Goal: Obtain resource: Obtain resource

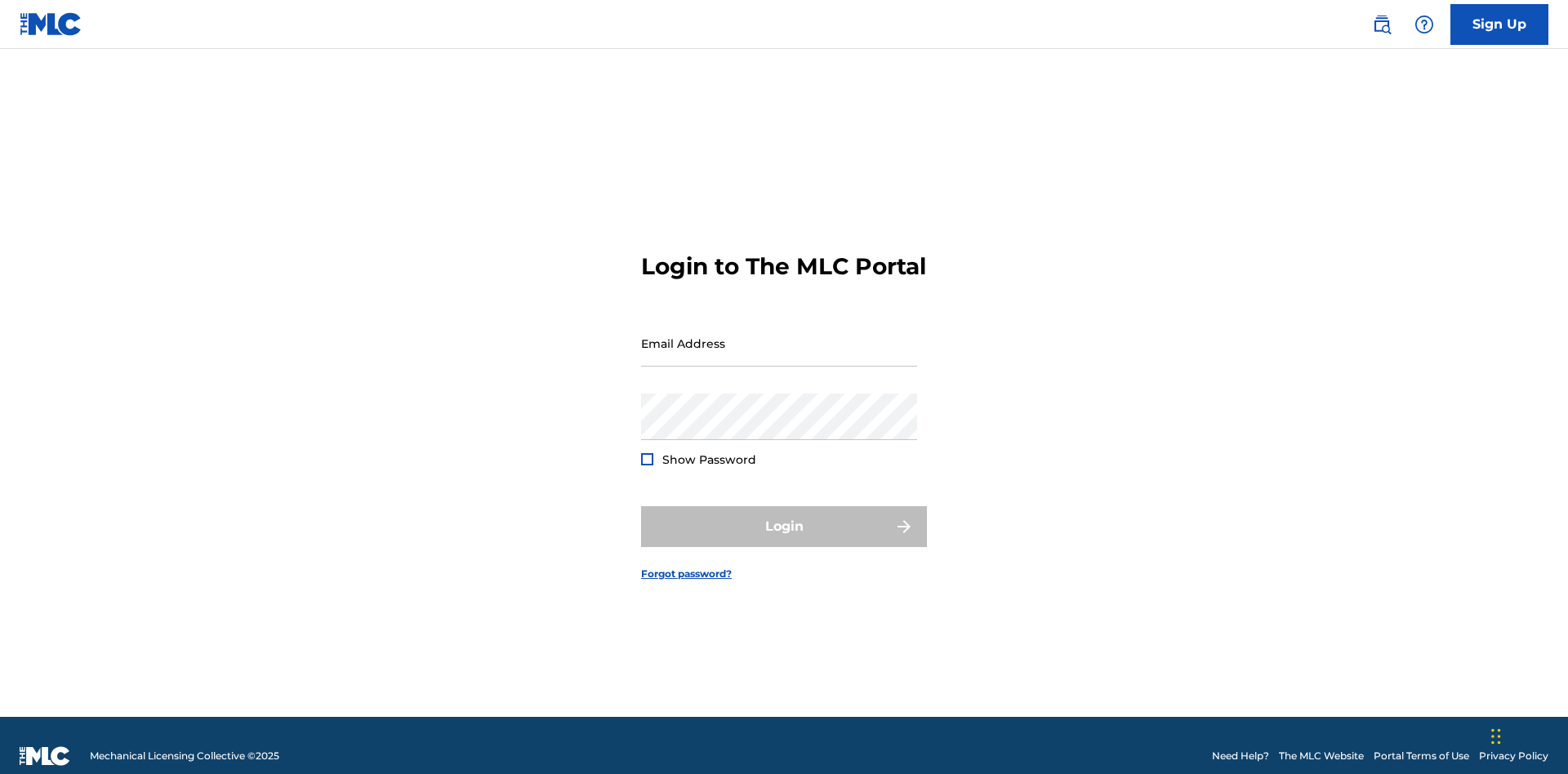
scroll to position [22, 0]
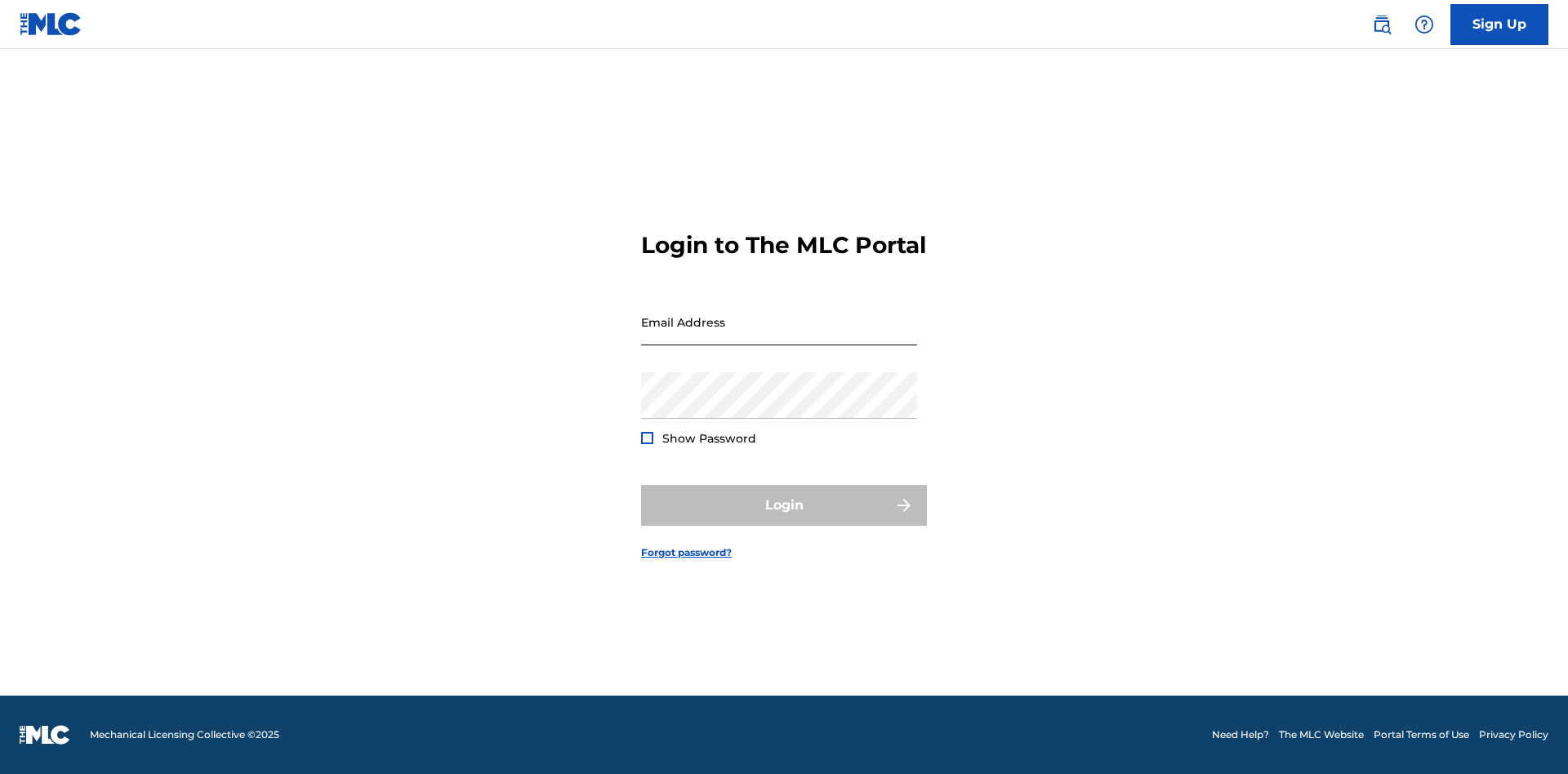
click at [779, 336] on input "Email Address" at bounding box center [779, 321] width 276 height 46
type input "240b4aa9-f93a-4811-b82d-48bb69760ffa@mailslurp.com"
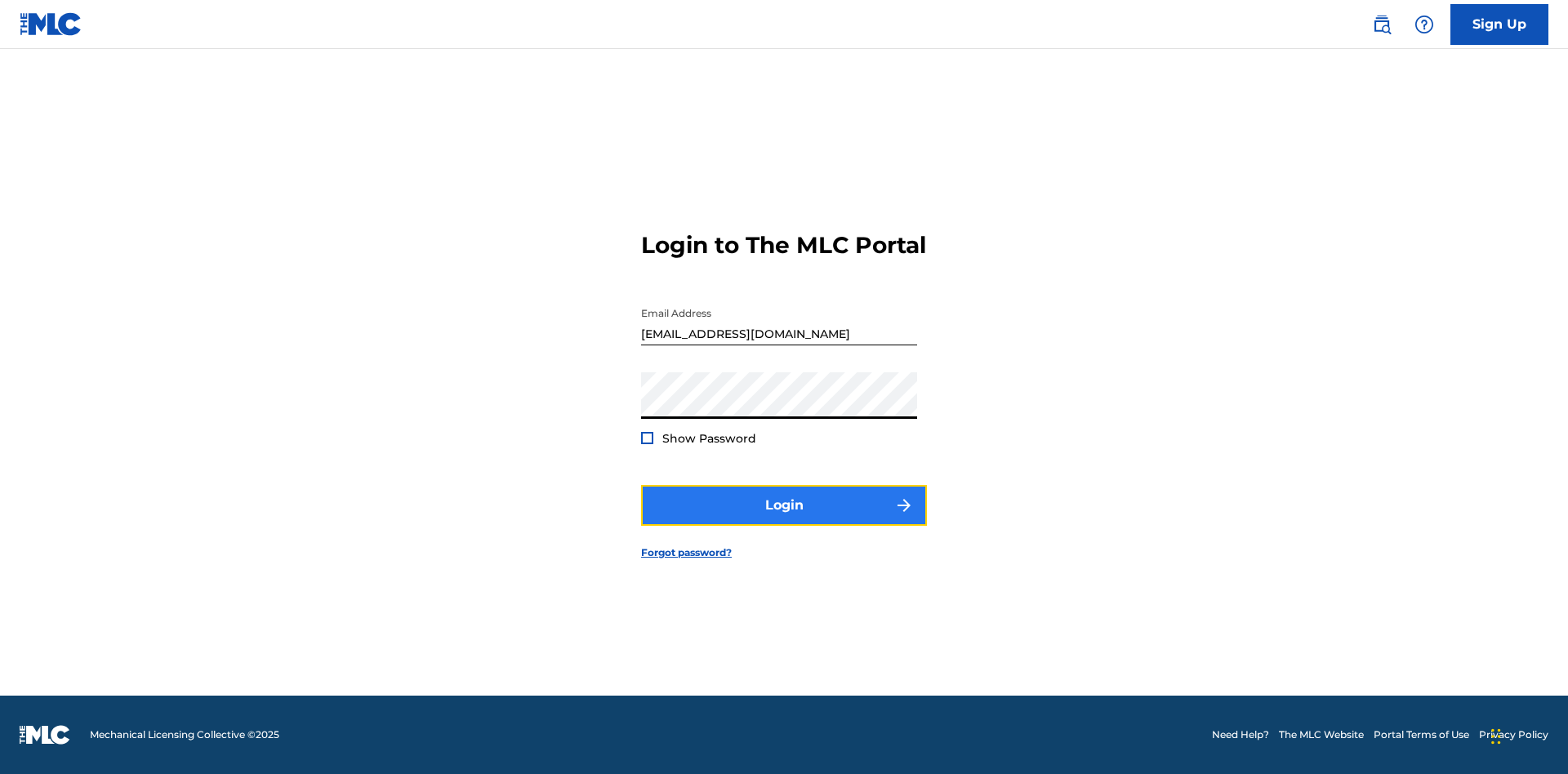
click at [784, 520] on button "Login" at bounding box center [784, 505] width 286 height 40
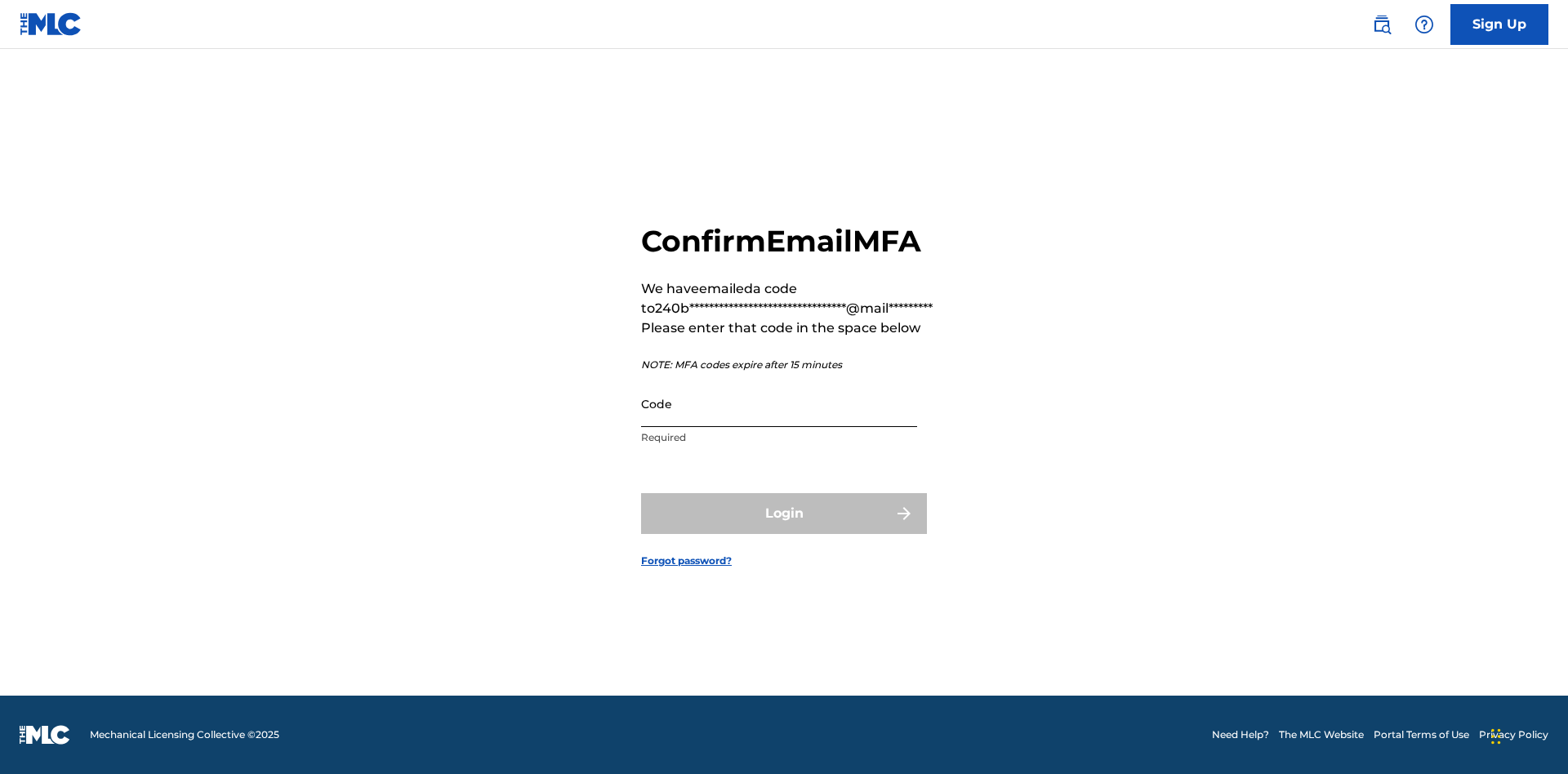
click at [779, 403] on input "Code" at bounding box center [779, 403] width 276 height 46
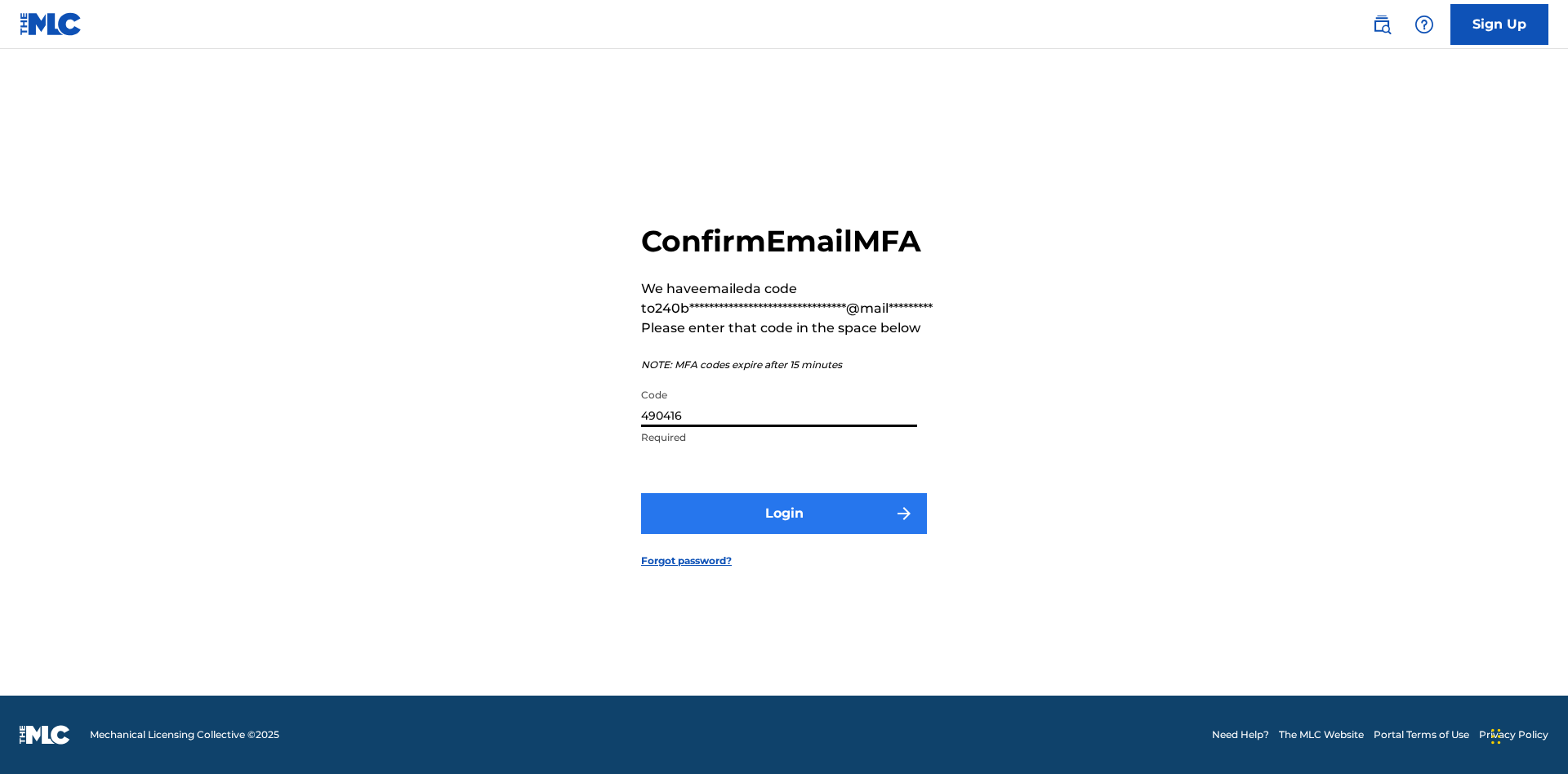
type input "490416"
click at [784, 513] on button "Login" at bounding box center [784, 513] width 286 height 40
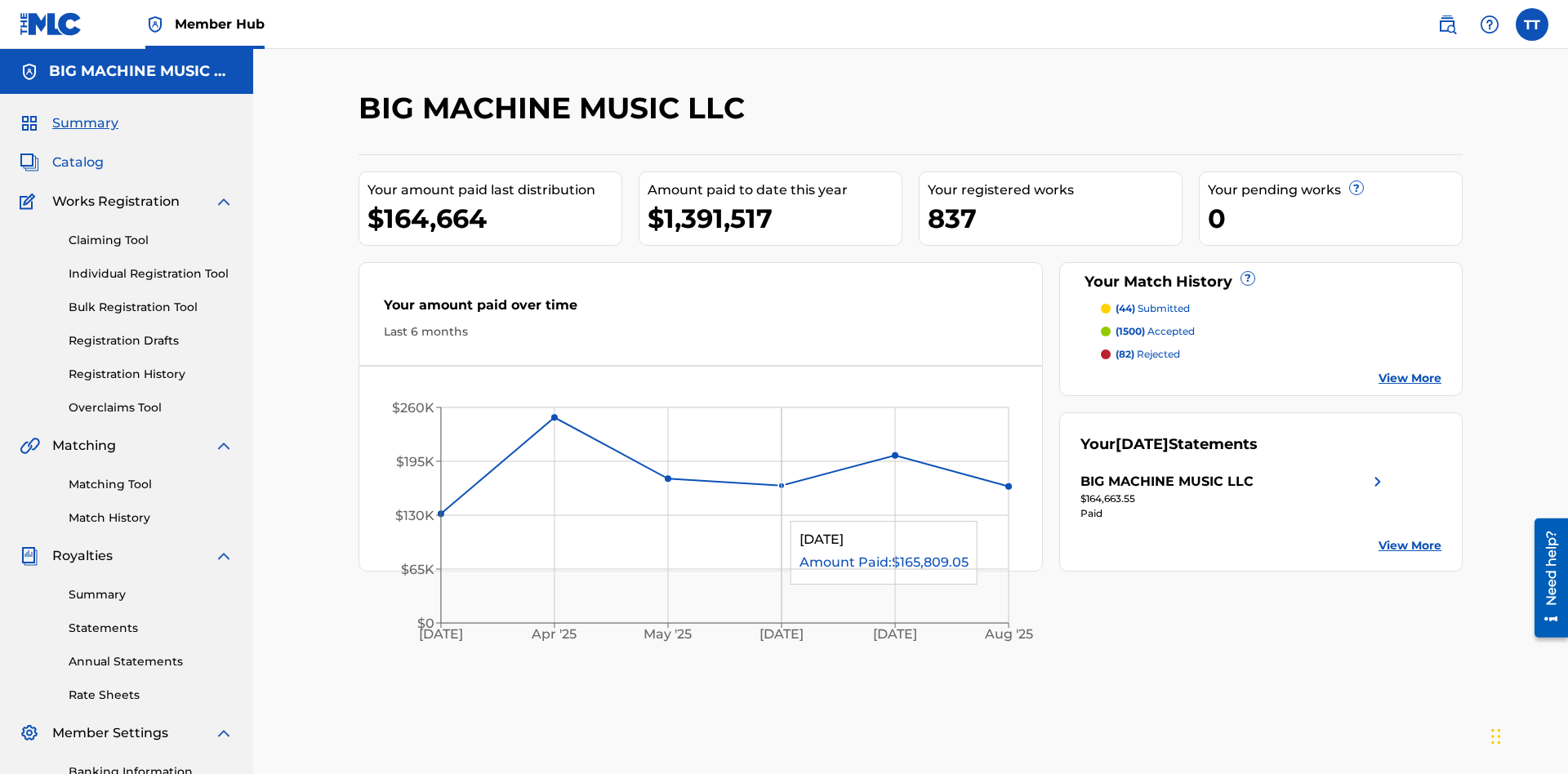
click at [78, 153] on span "Catalog" at bounding box center [78, 163] width 51 height 20
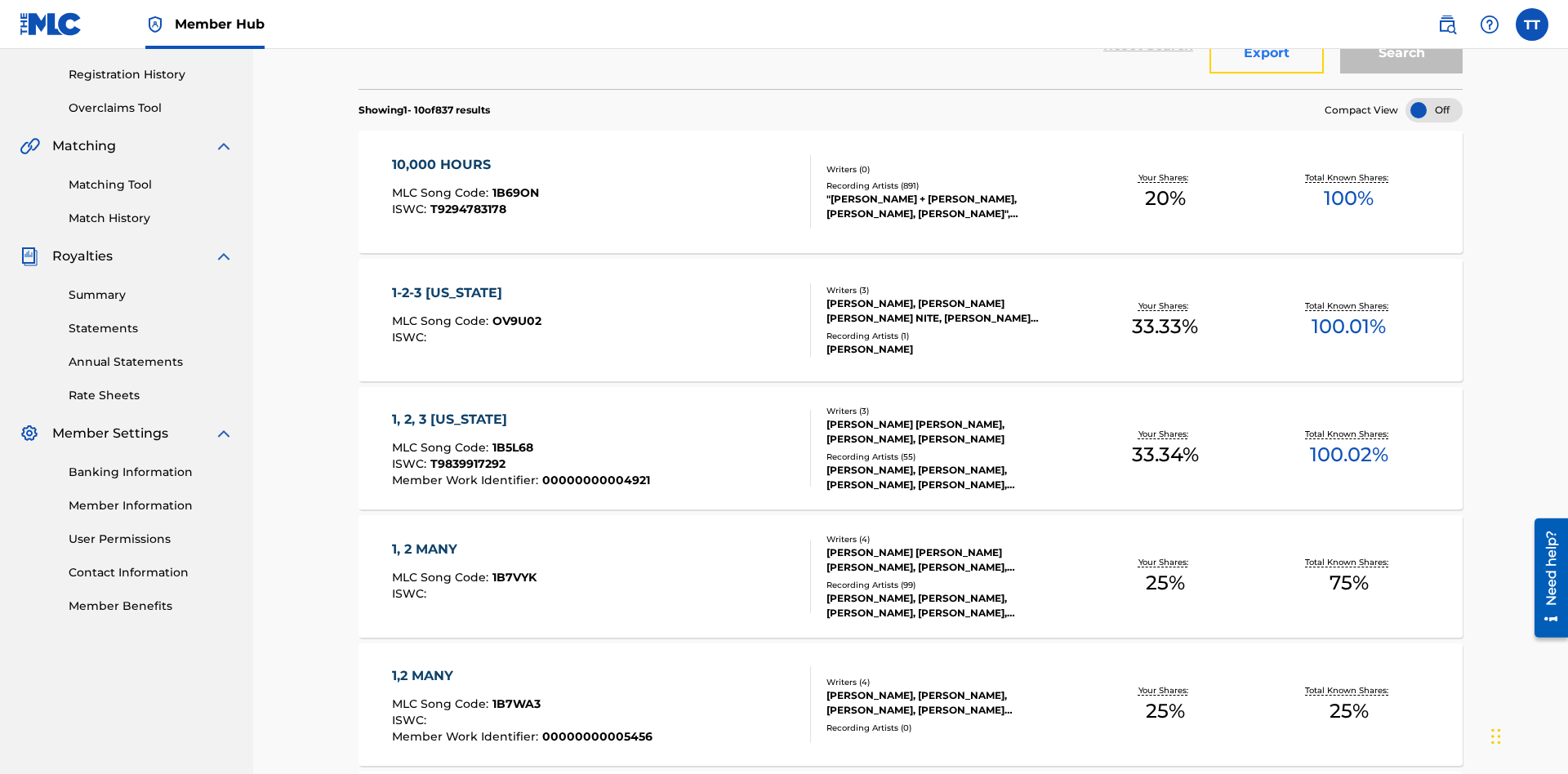
click at [1266, 74] on button "Export" at bounding box center [1266, 52] width 114 height 40
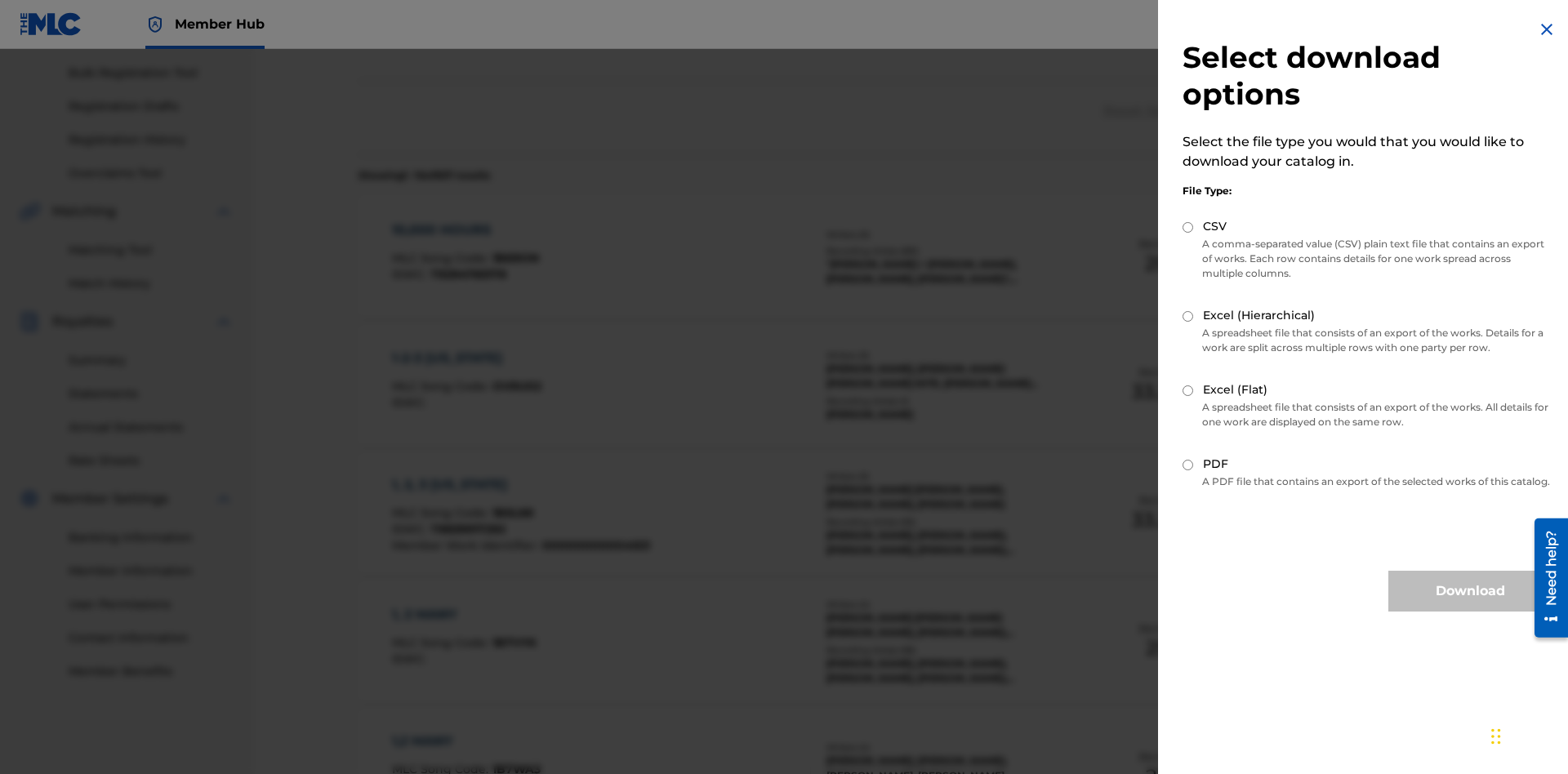
click at [1188, 227] on input "CSV" at bounding box center [1188, 227] width 11 height 11
radio input "true"
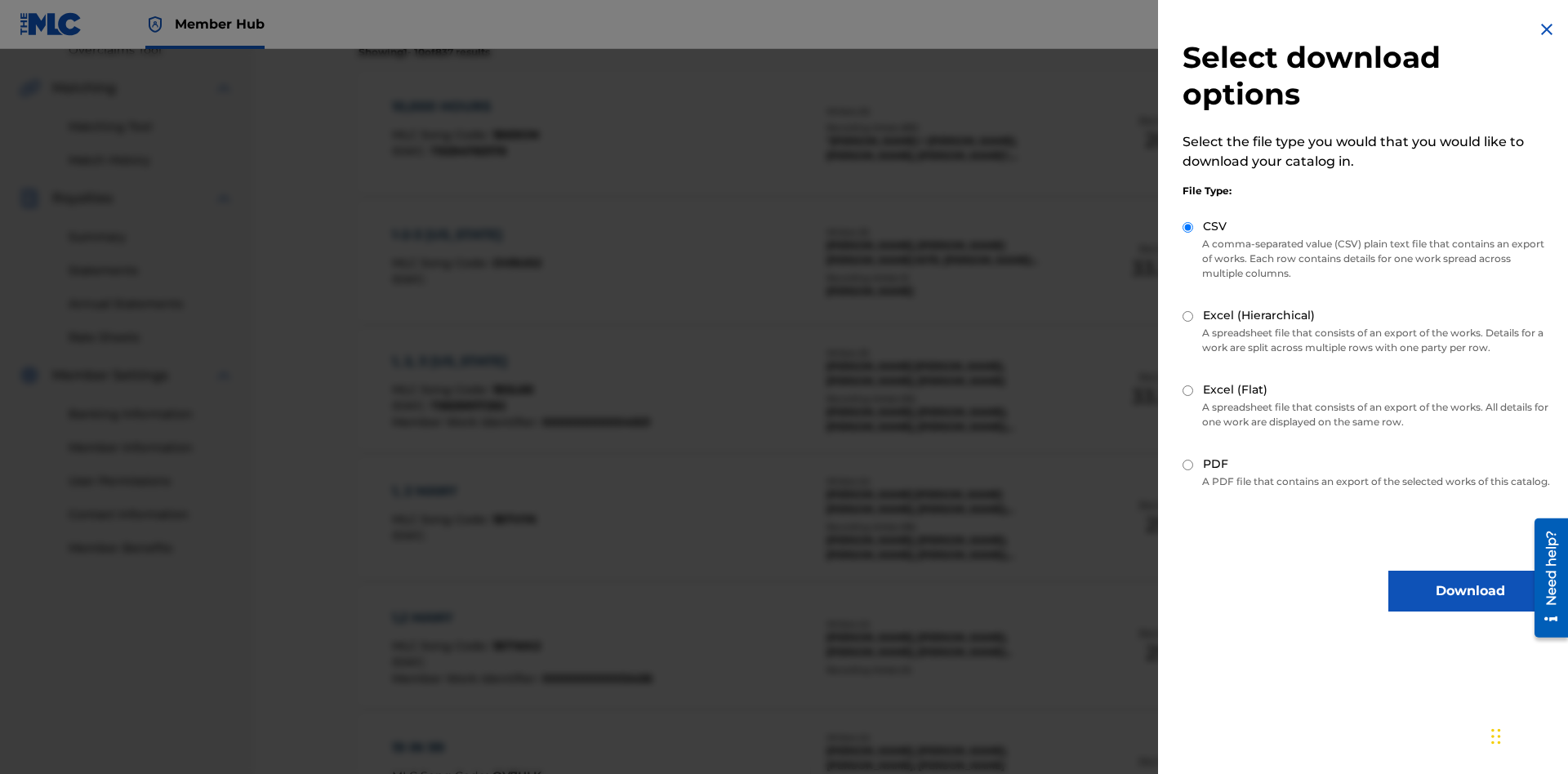
scroll to position [845, 0]
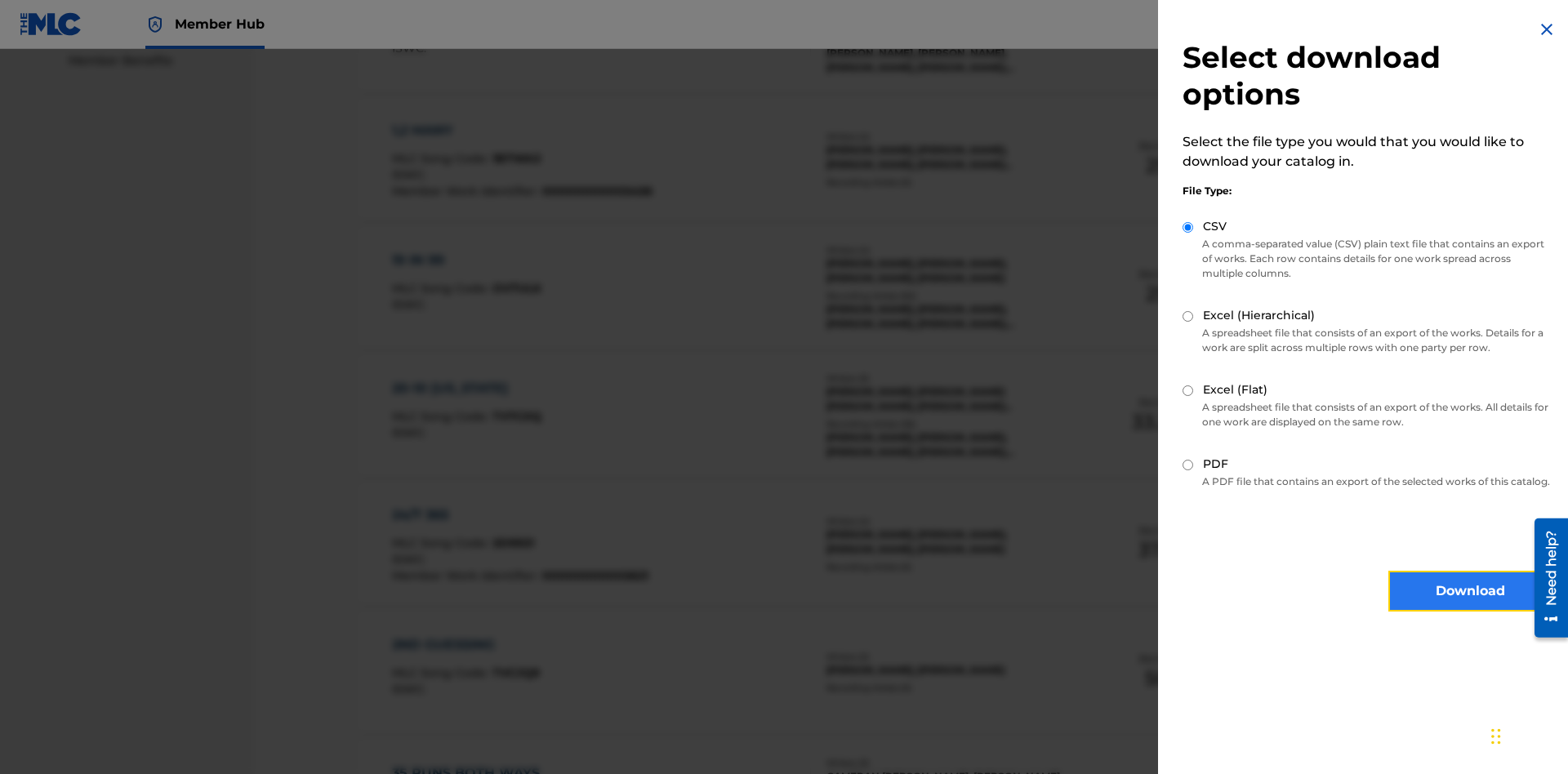
click at [1469, 606] on button "Download" at bounding box center [1469, 591] width 164 height 40
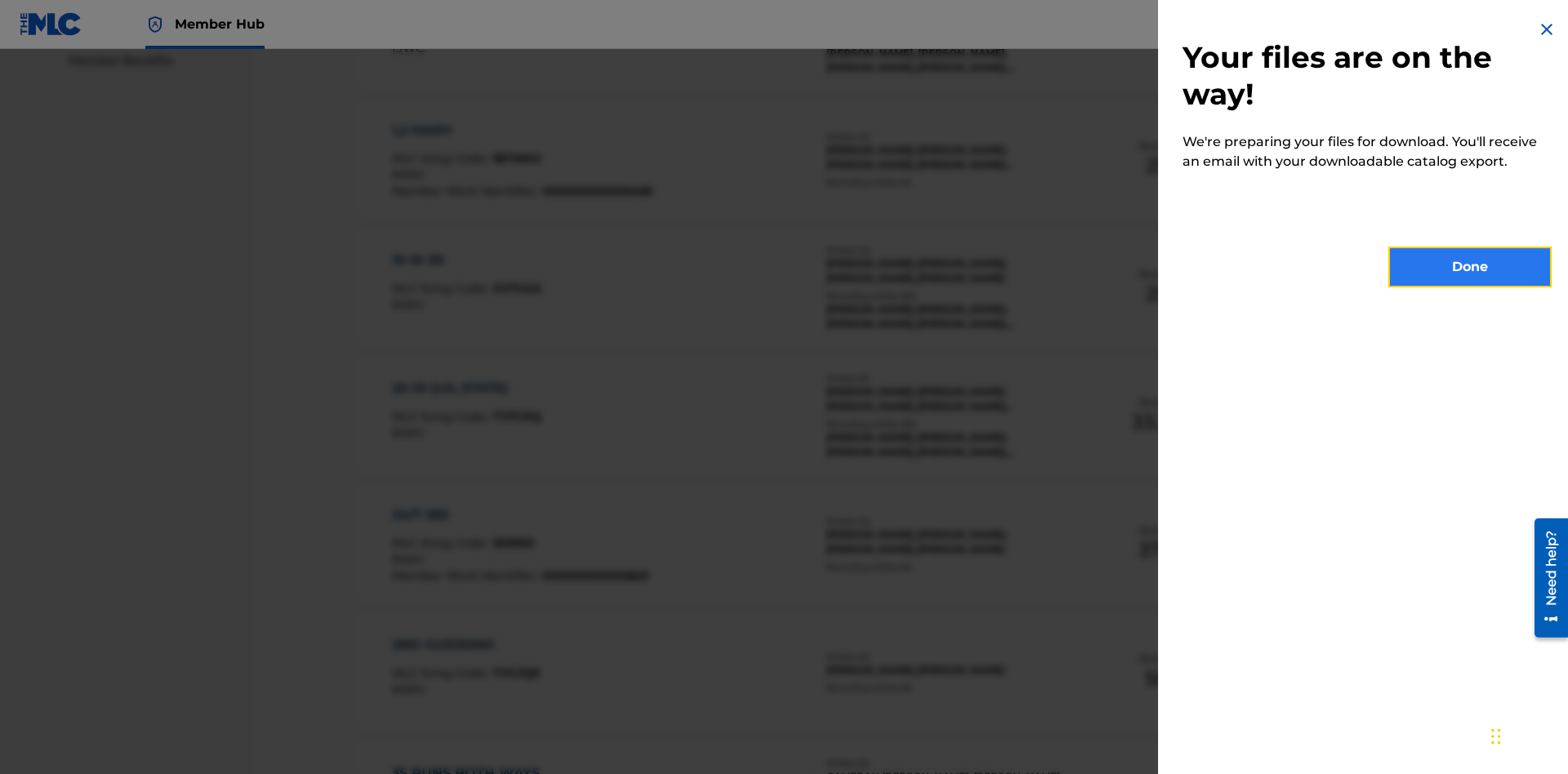
click at [1469, 267] on button "Done" at bounding box center [1469, 266] width 164 height 40
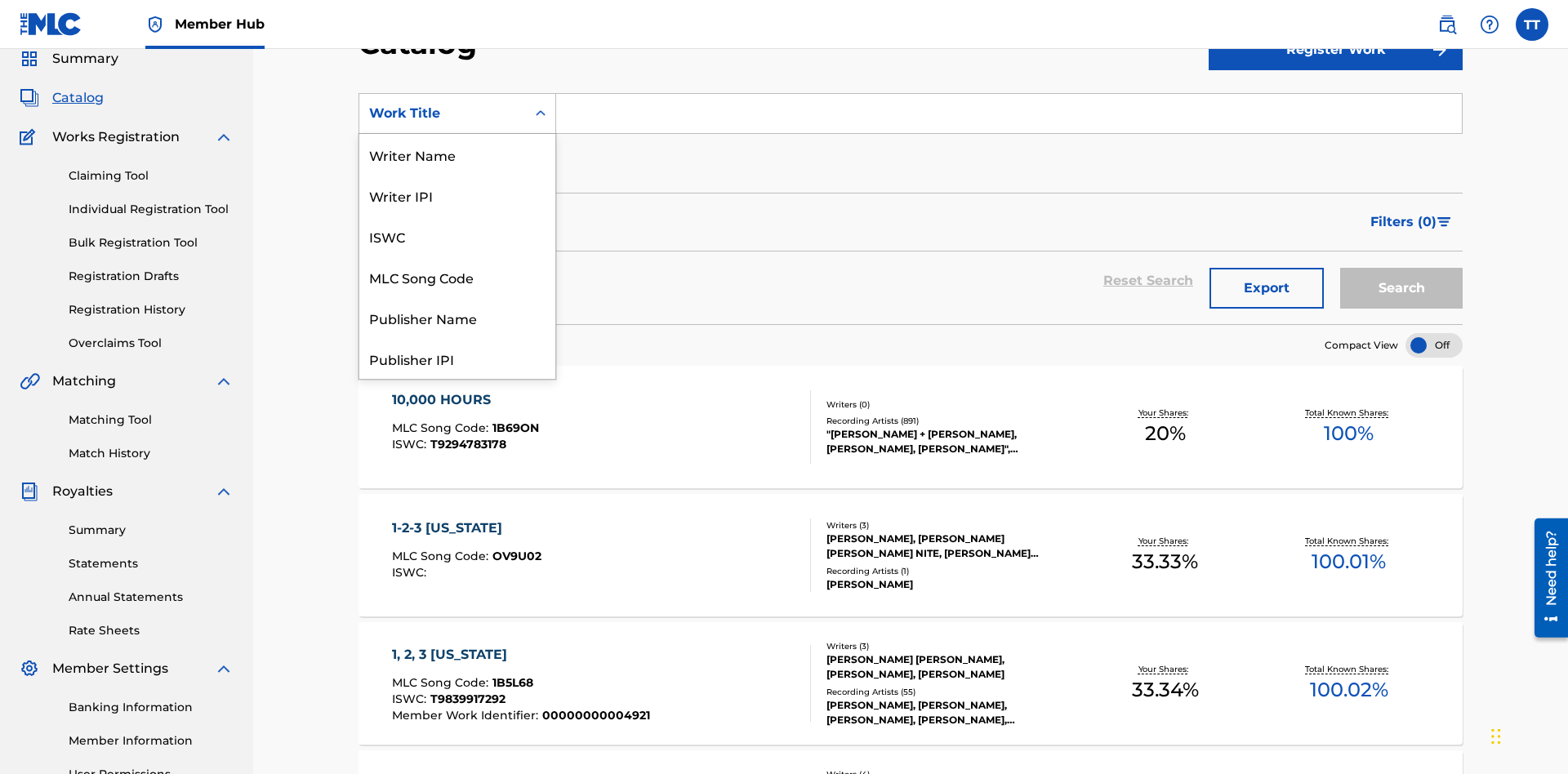
scroll to position [246, 0]
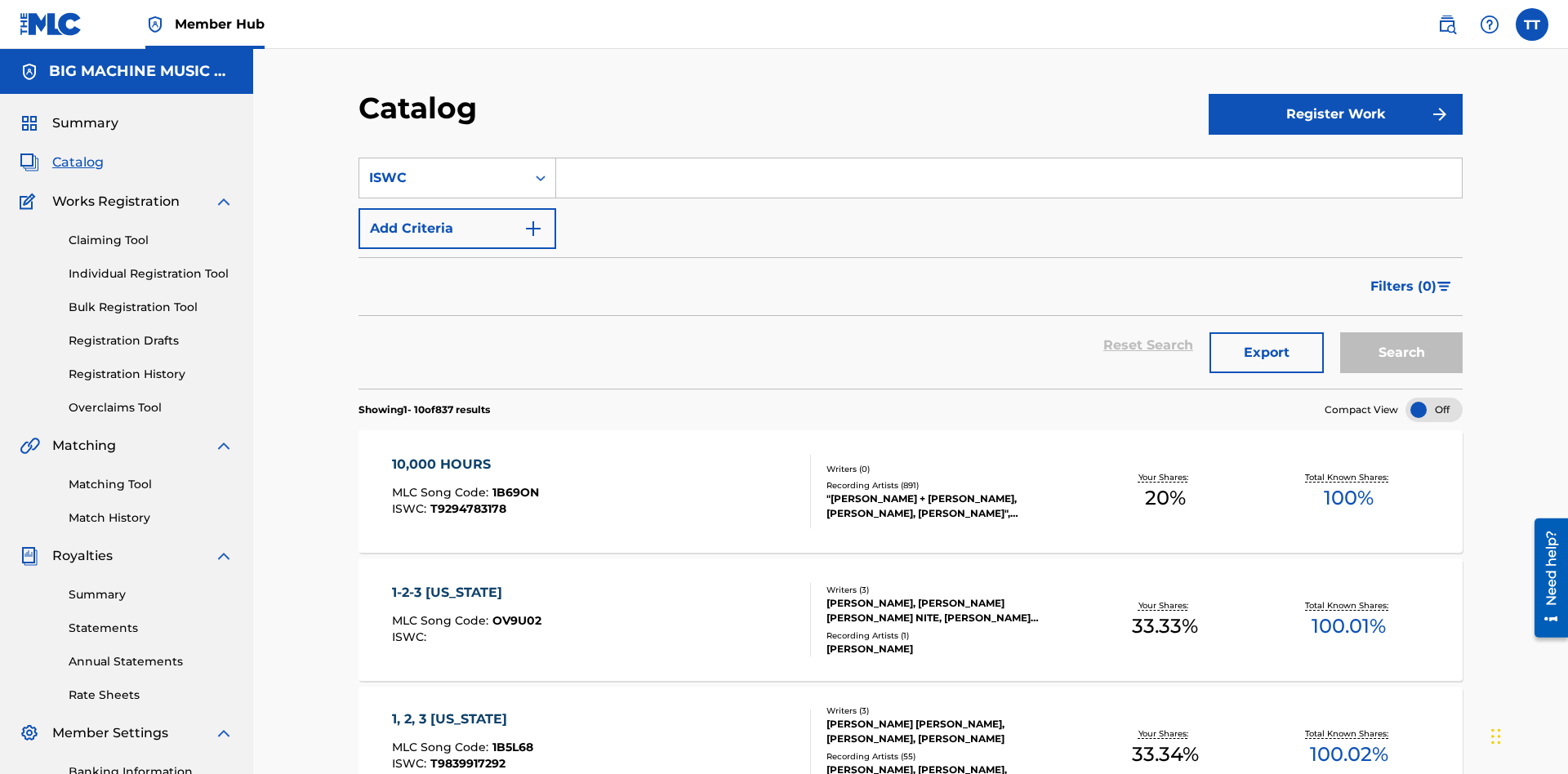
click at [1008, 159] on input "Search Form" at bounding box center [1008, 178] width 906 height 39
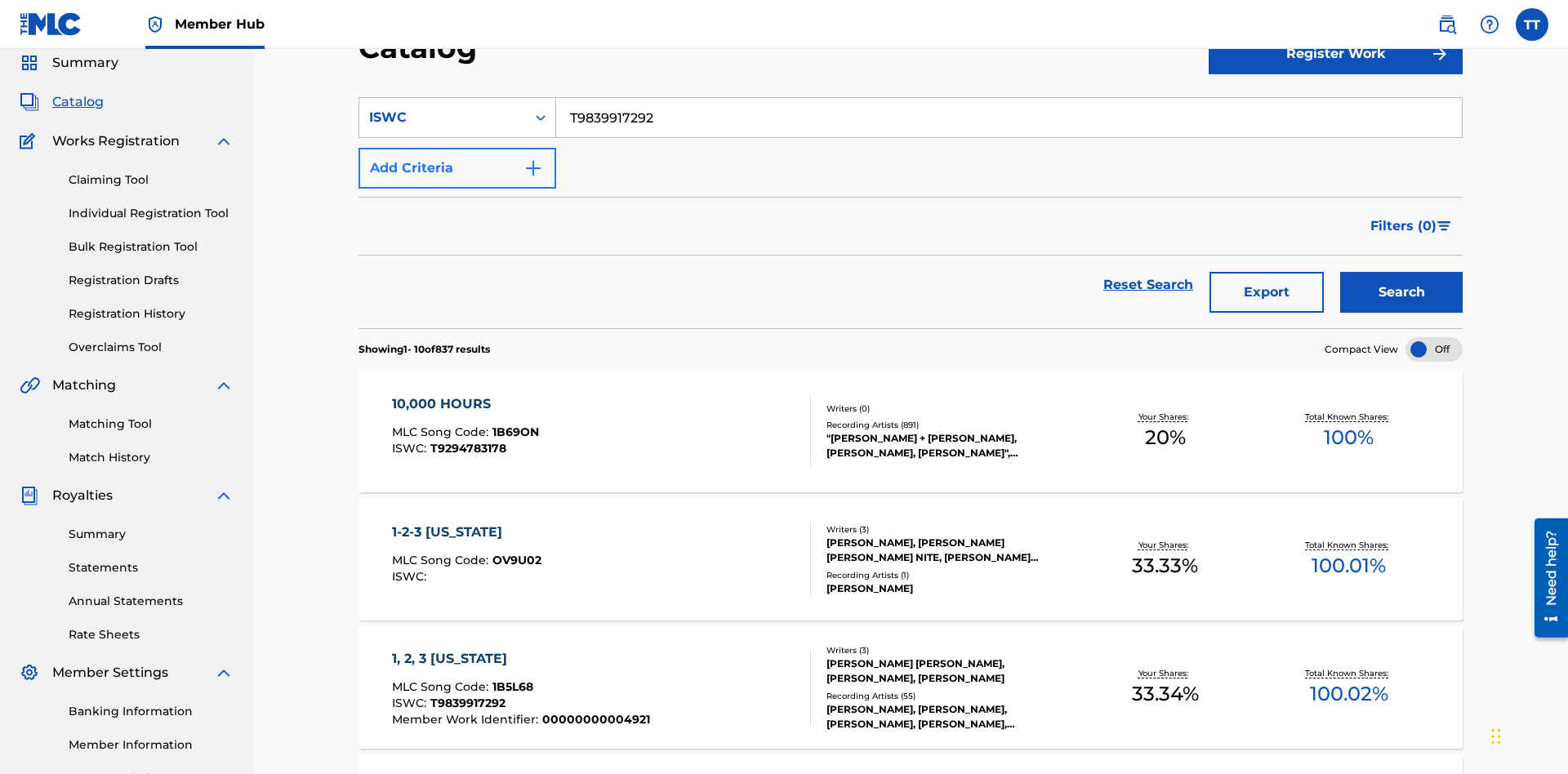
type input "T9839917292"
click at [457, 148] on button "Add Criteria" at bounding box center [457, 168] width 197 height 40
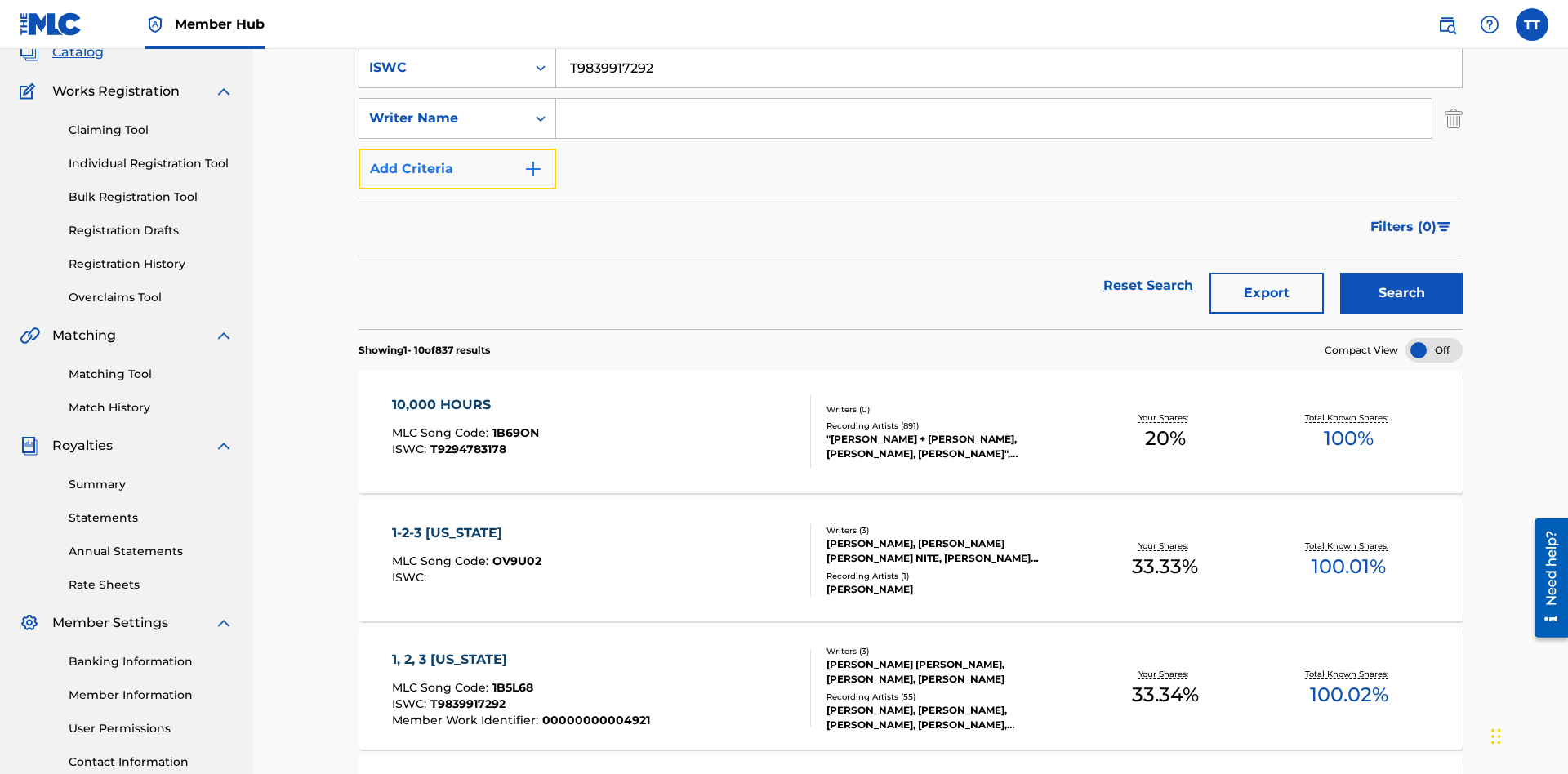
scroll to position [115, 0]
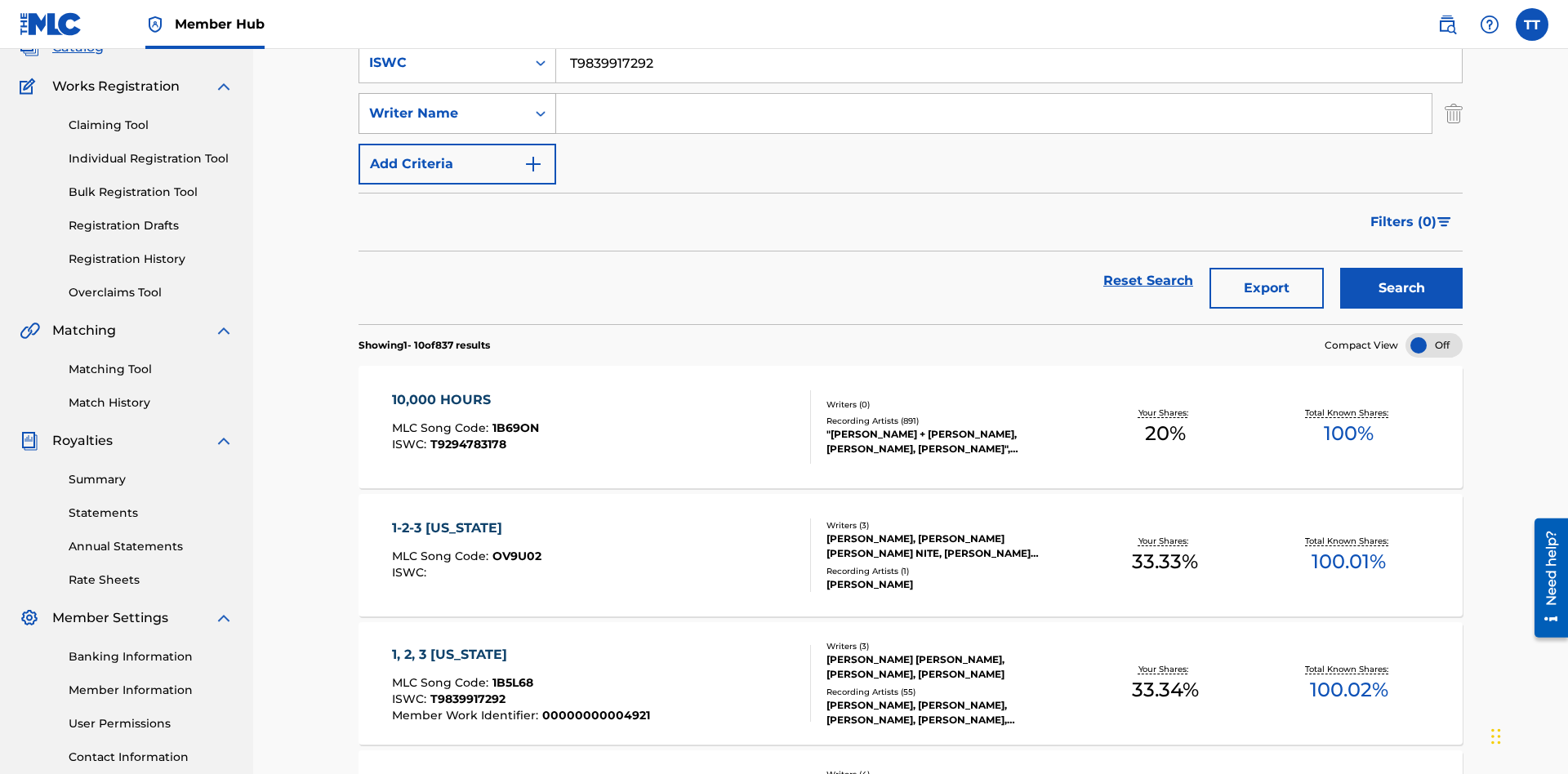
click at [443, 113] on div "Writer Name" at bounding box center [442, 113] width 147 height 20
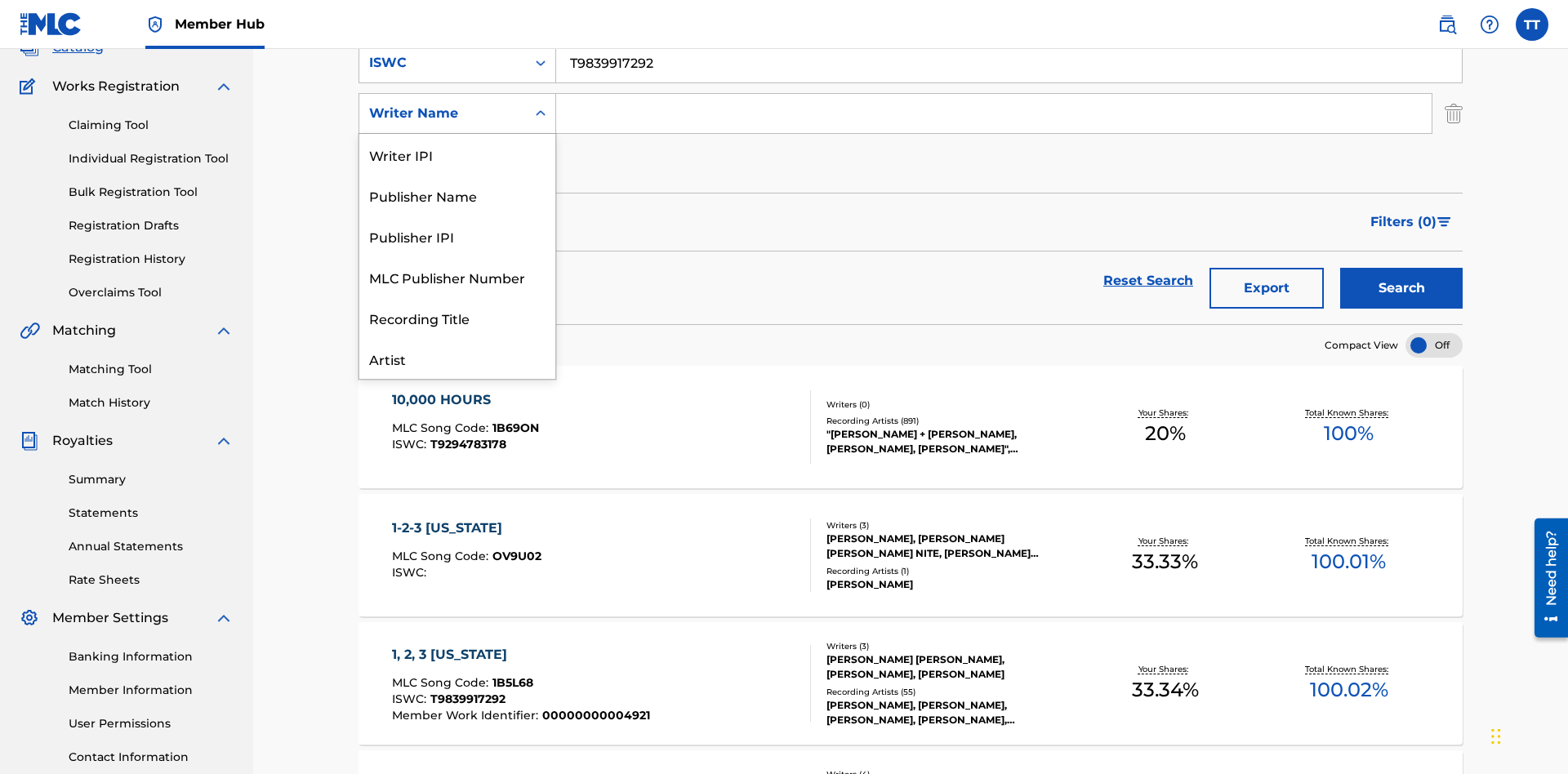
scroll to position [82, 0]
click at [457, 134] on div "Publisher Name" at bounding box center [457, 112] width 196 height 40
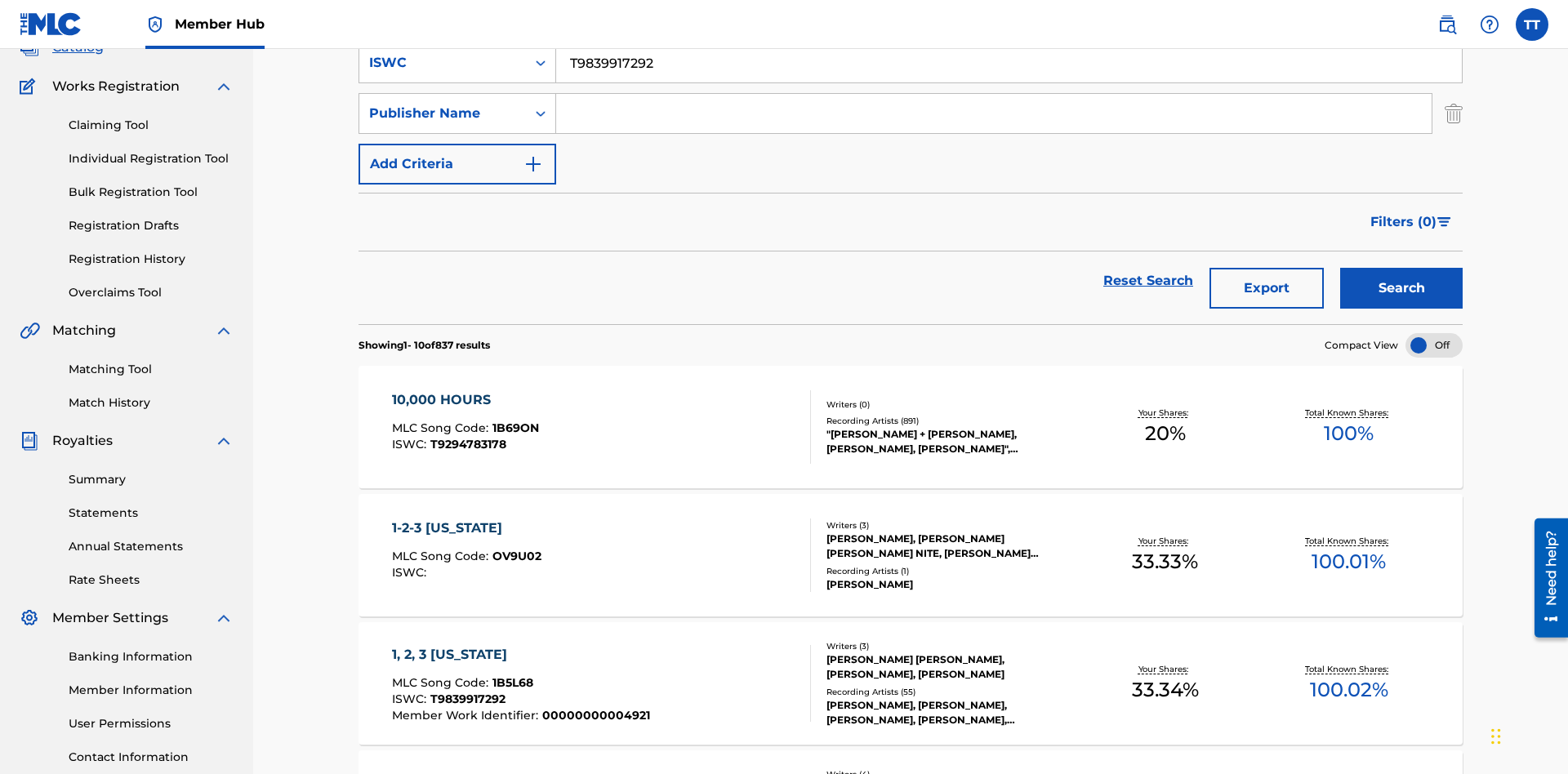
scroll to position [0, 0]
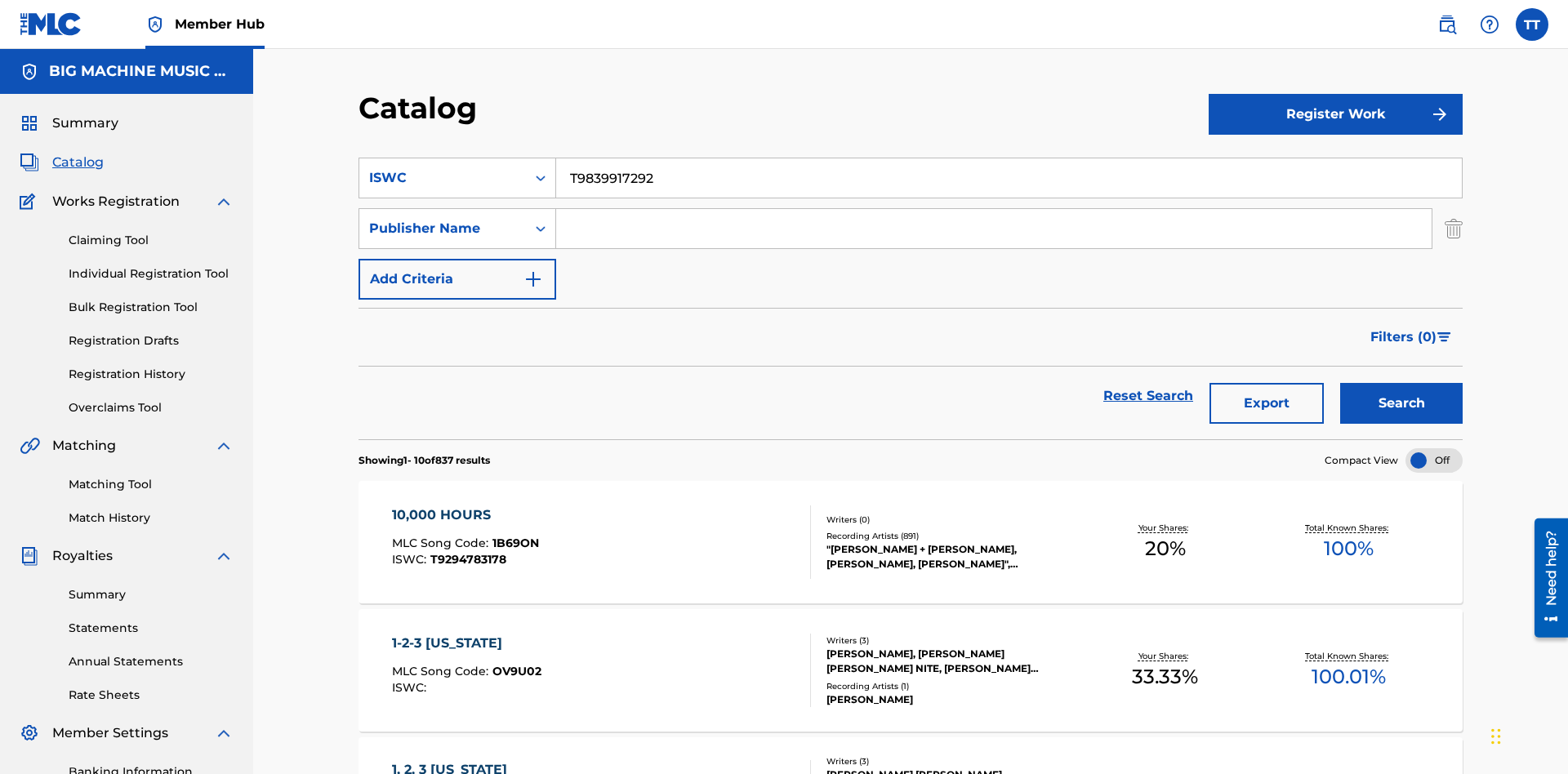
click at [993, 209] on input "Search Form" at bounding box center [993, 229] width 875 height 39
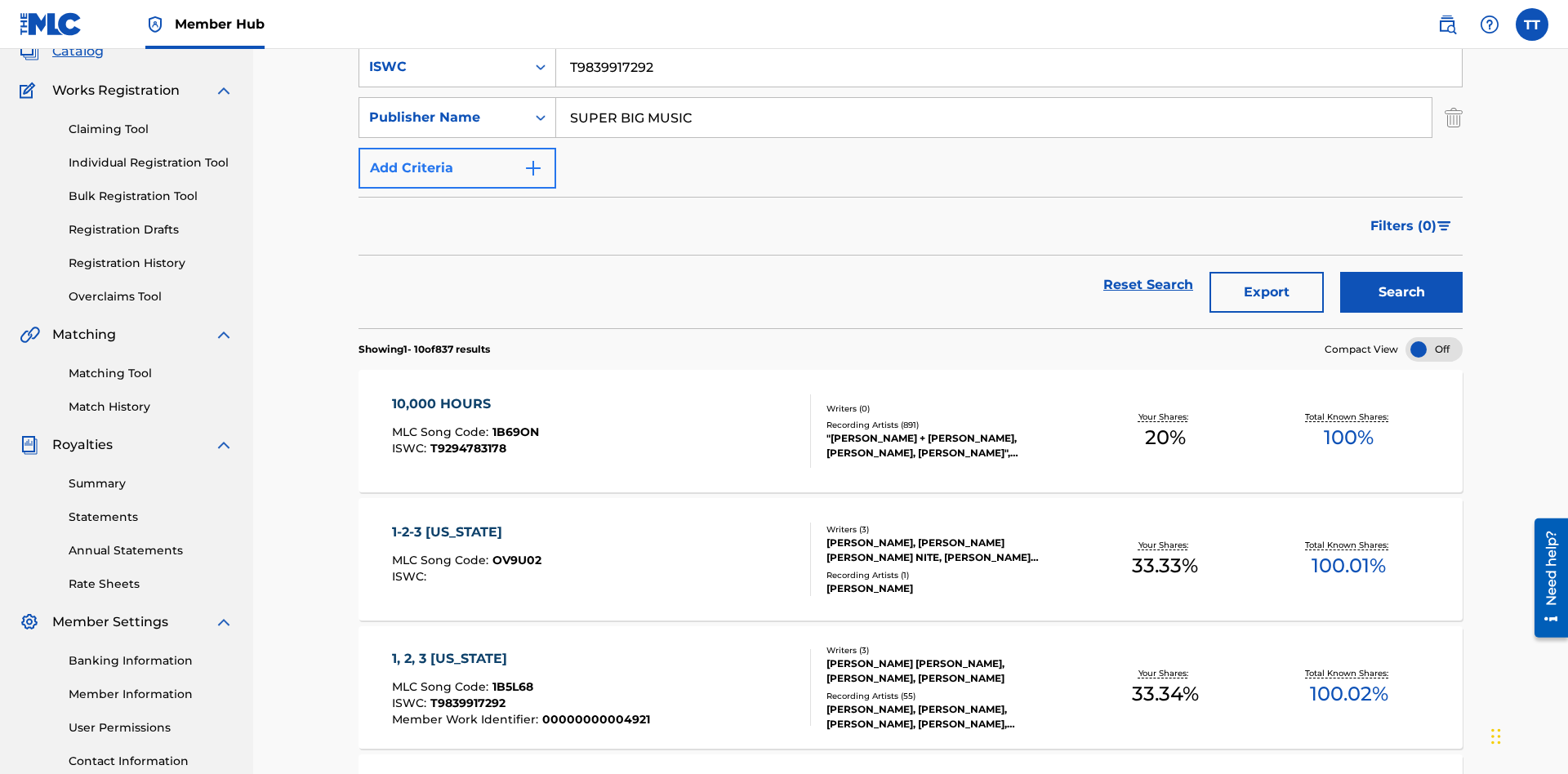
type input "SUPER BIG MUSIC"
click at [457, 148] on button "Add Criteria" at bounding box center [457, 168] width 197 height 40
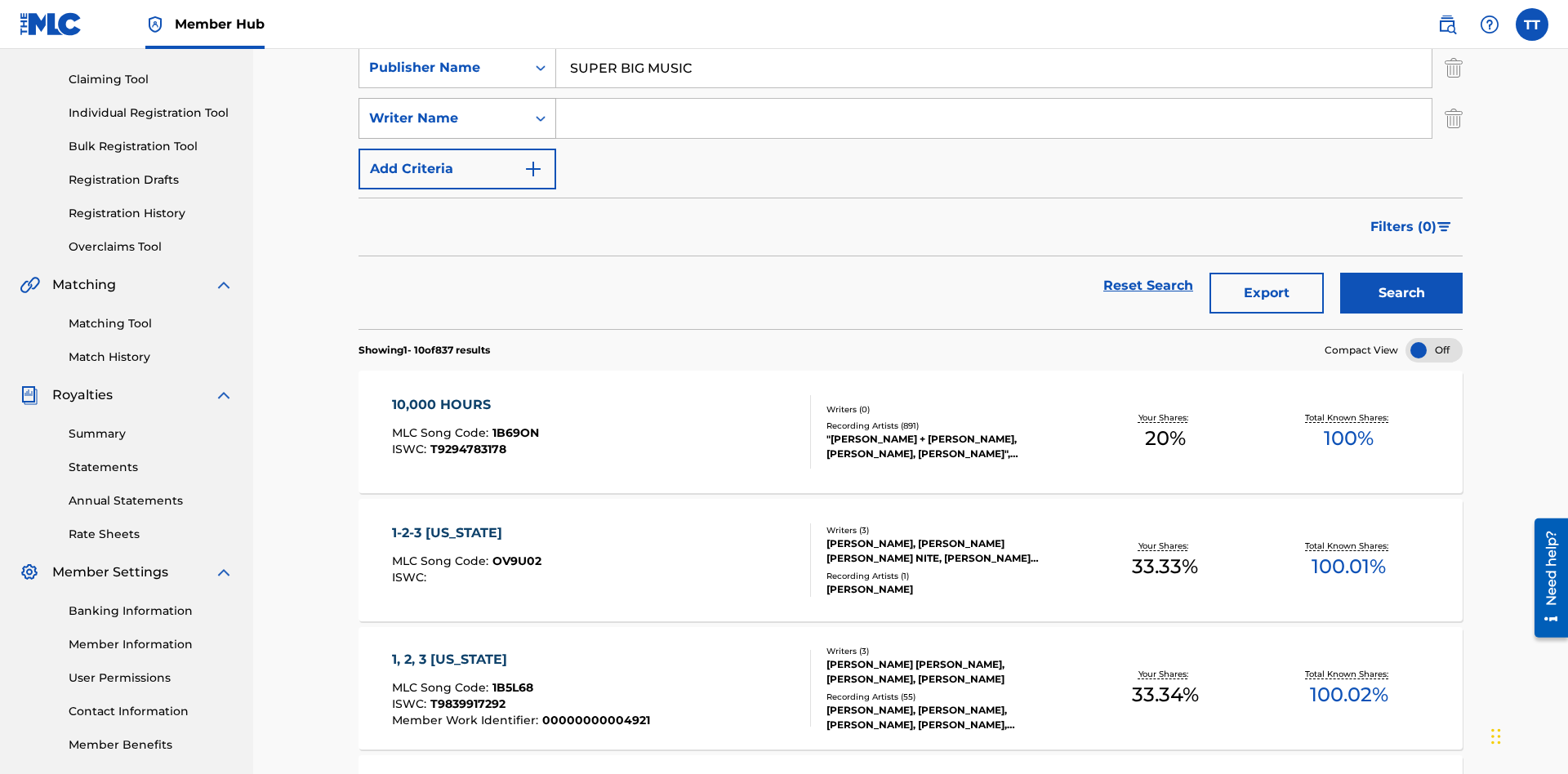
click at [443, 113] on div "Writer Name" at bounding box center [442, 118] width 147 height 20
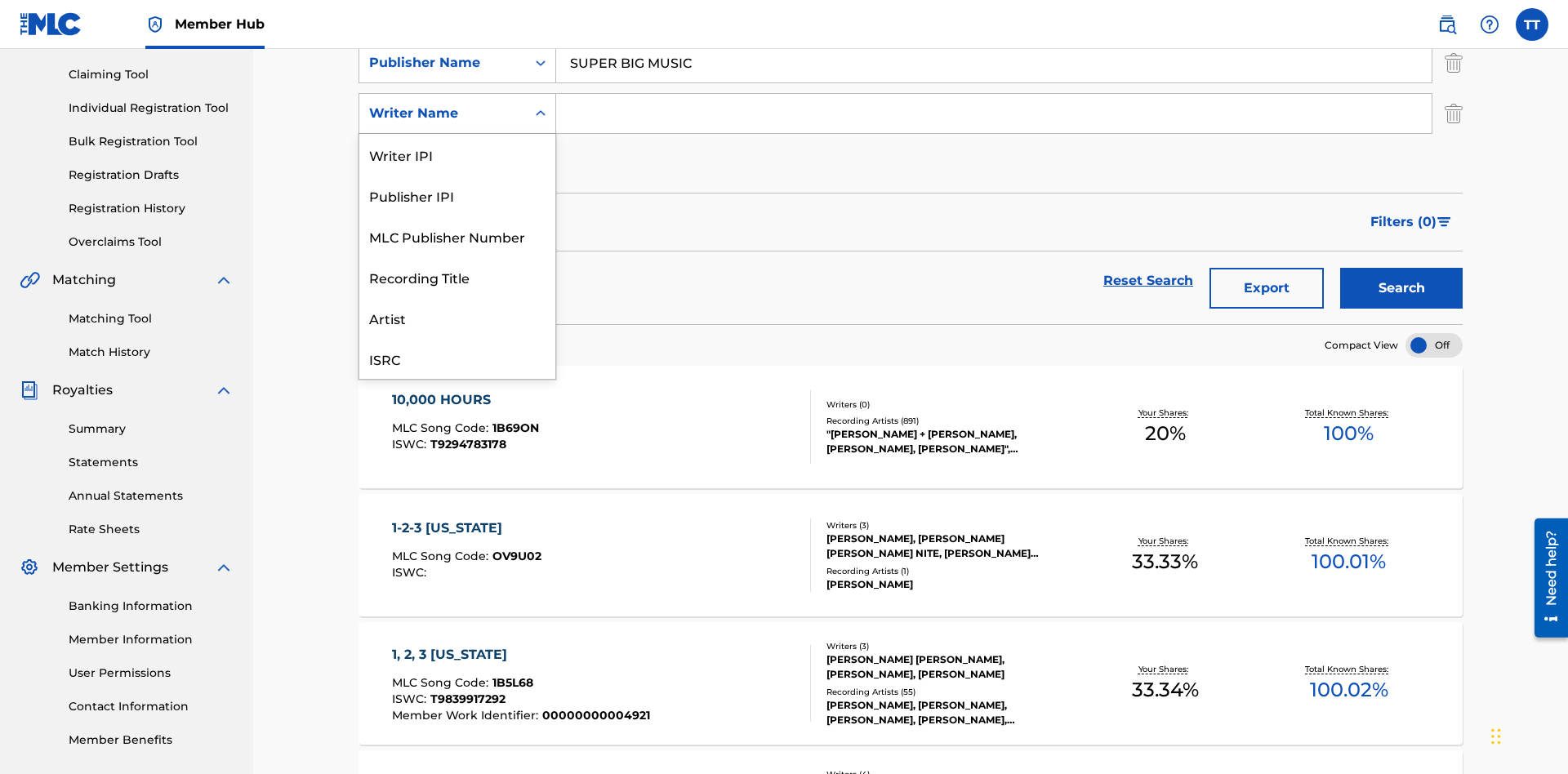
scroll to position [40, 0]
click at [457, 195] on div "MLC Publisher Number" at bounding box center [457, 194] width 196 height 40
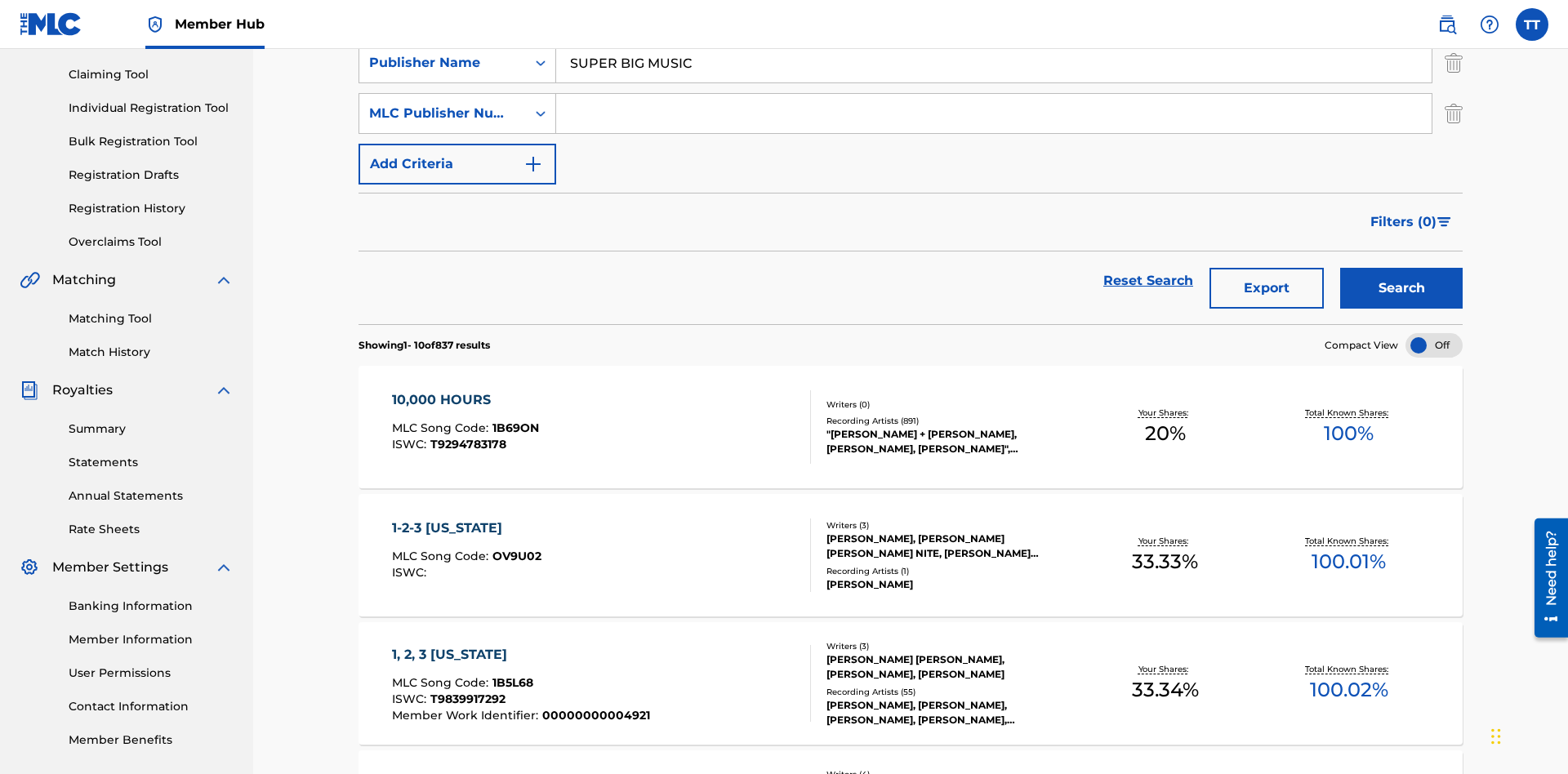
click at [993, 117] on input "Search Form" at bounding box center [993, 113] width 875 height 39
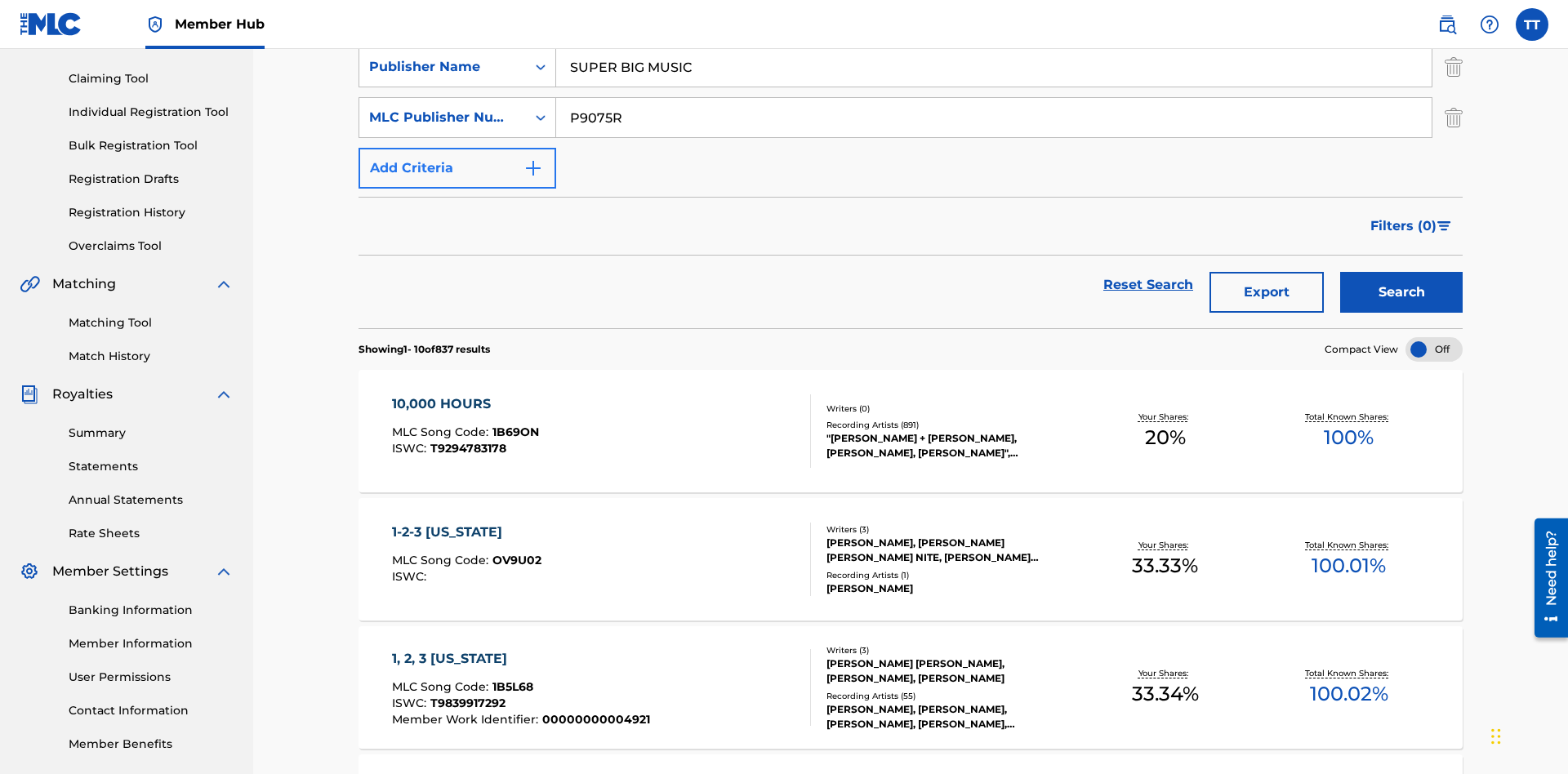
type input "P9075R"
click at [457, 148] on button "Add Criteria" at bounding box center [457, 168] width 197 height 40
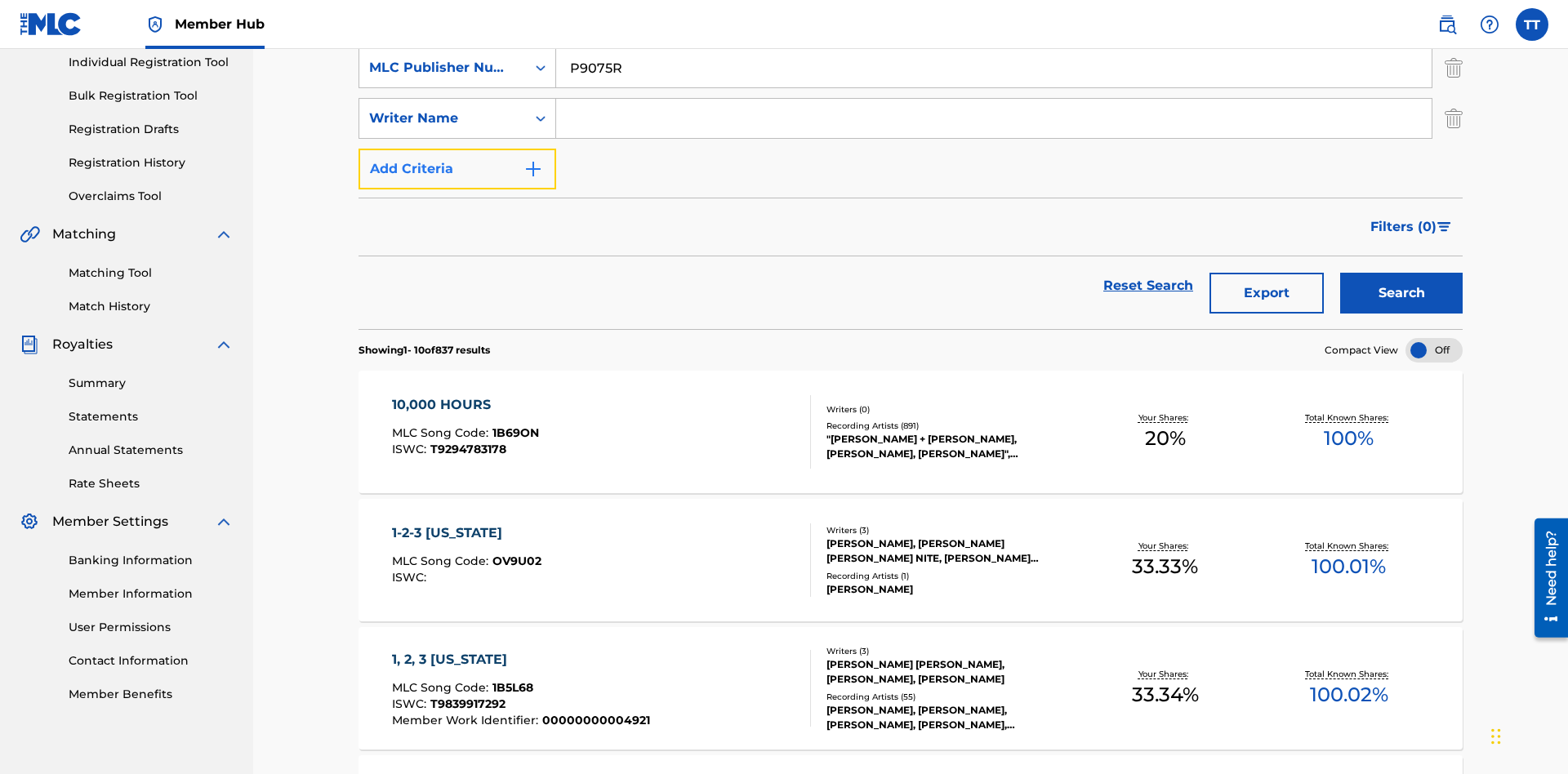
scroll to position [217, 0]
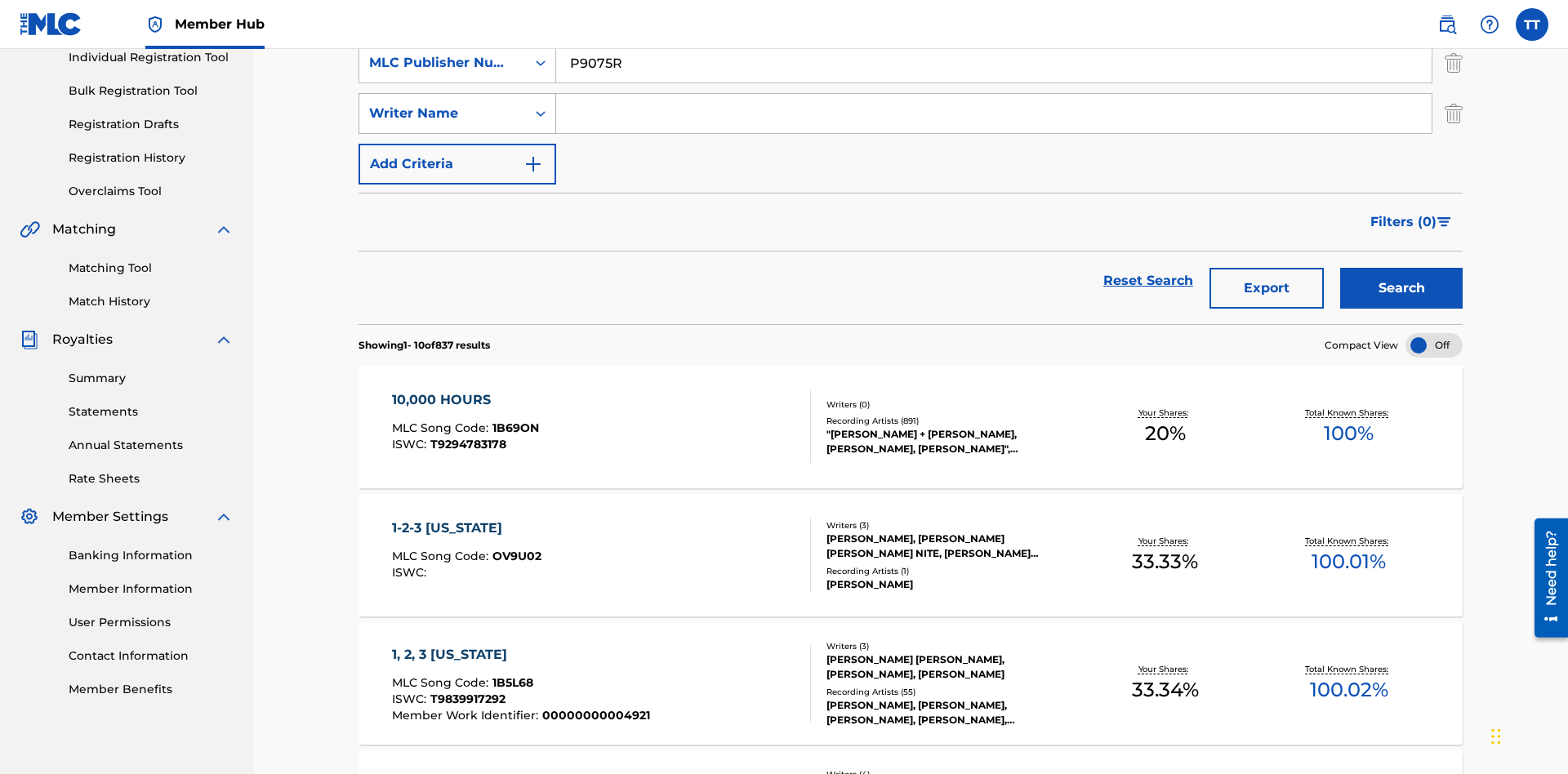
click at [443, 113] on div "Writer Name" at bounding box center [442, 113] width 147 height 20
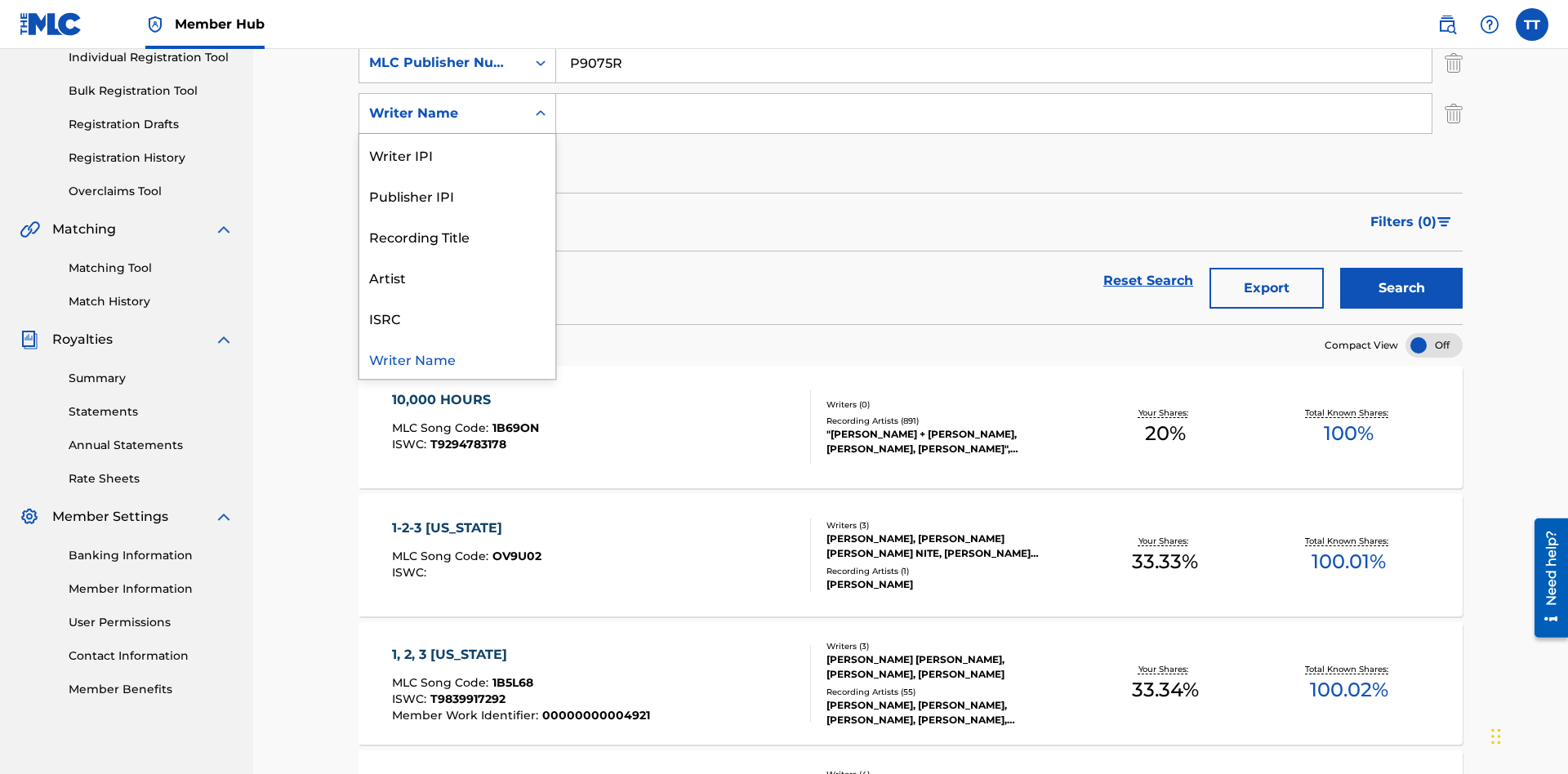
click at [457, 359] on div "Writer Name" at bounding box center [457, 358] width 196 height 40
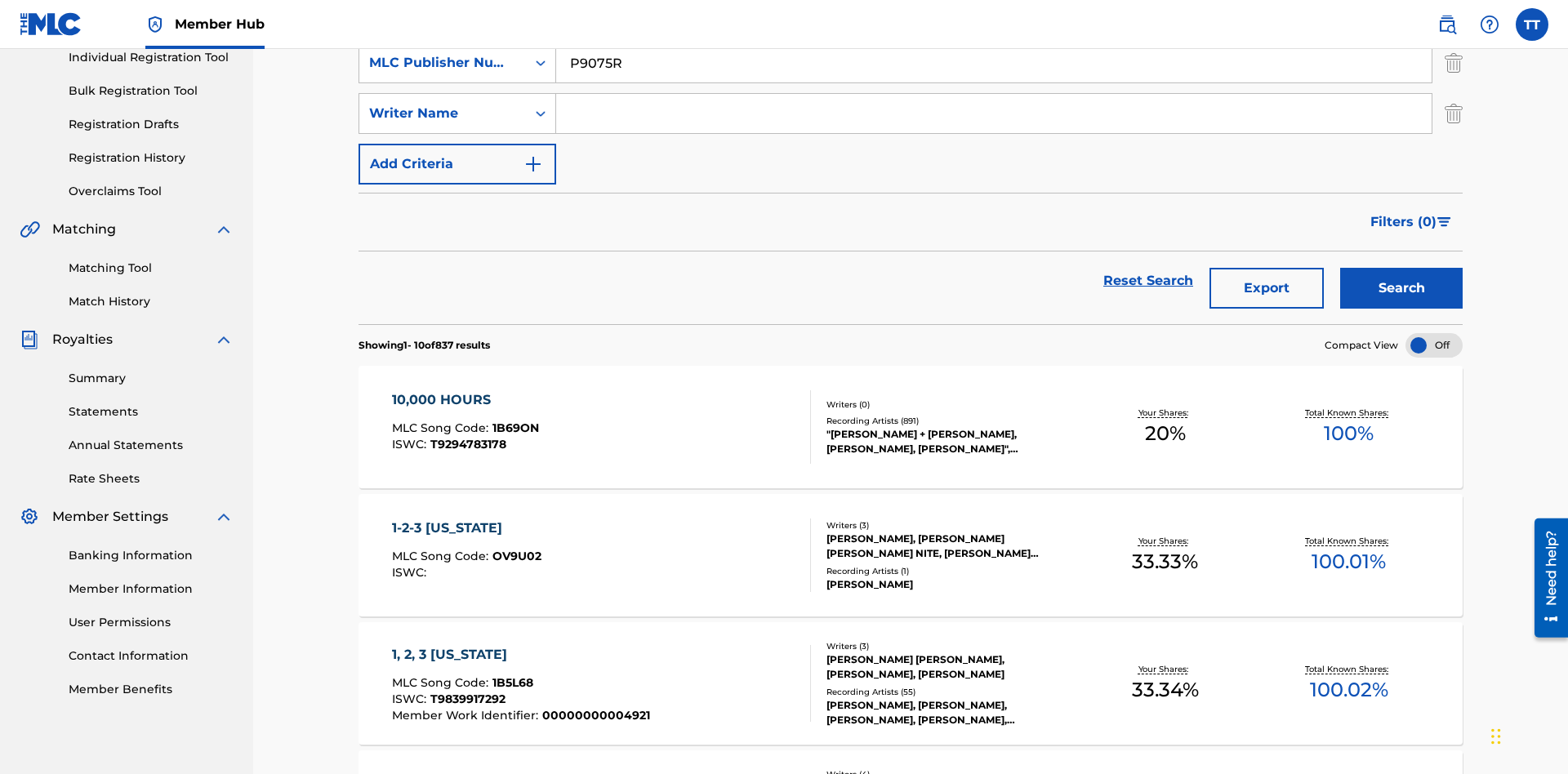
click at [993, 117] on input "Search Form" at bounding box center [993, 113] width 875 height 39
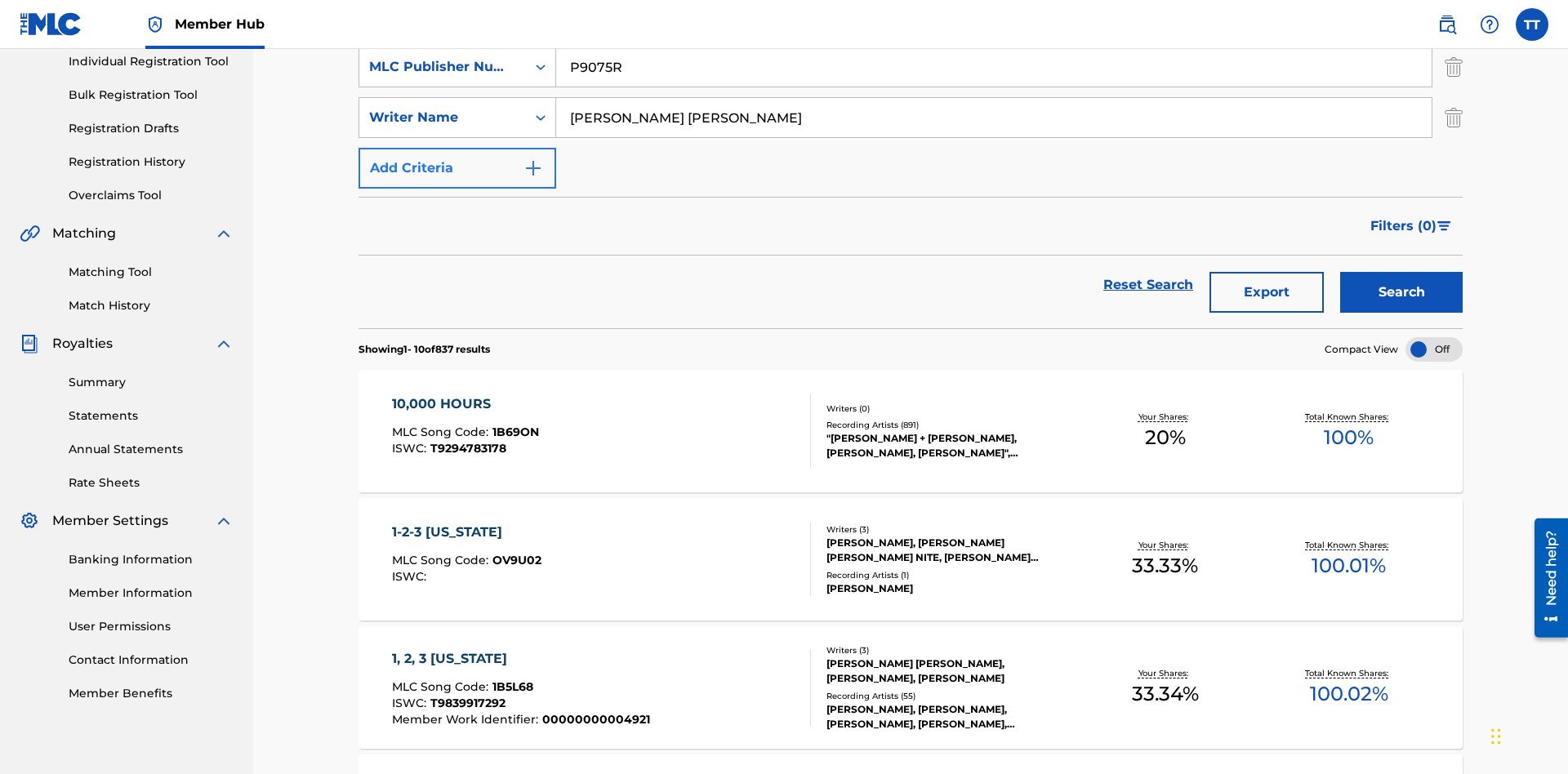
type input "JUSTIN ALLEN EBACH"
click at [457, 148] on button "Add Criteria" at bounding box center [457, 168] width 197 height 40
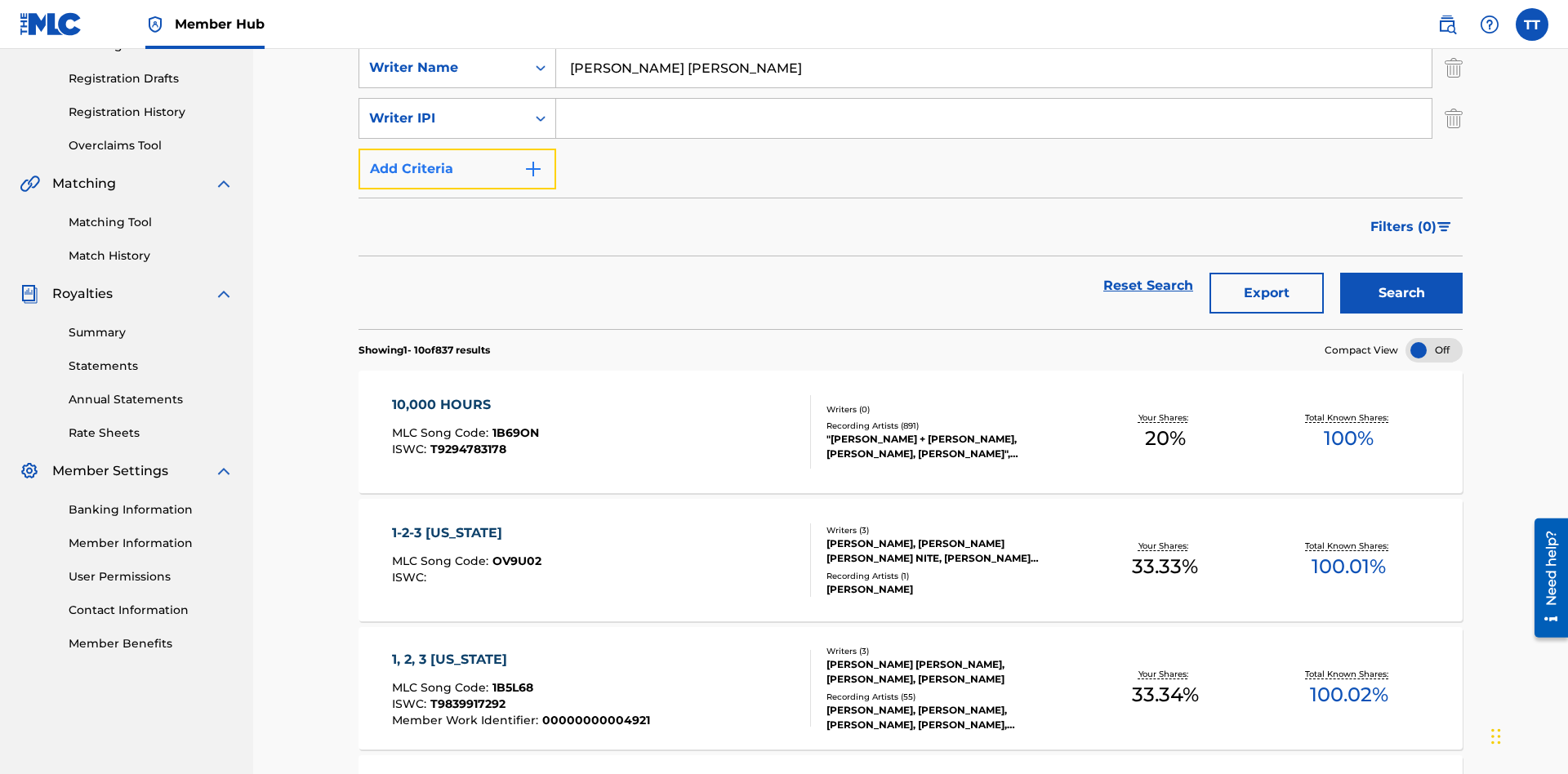
scroll to position [267, 0]
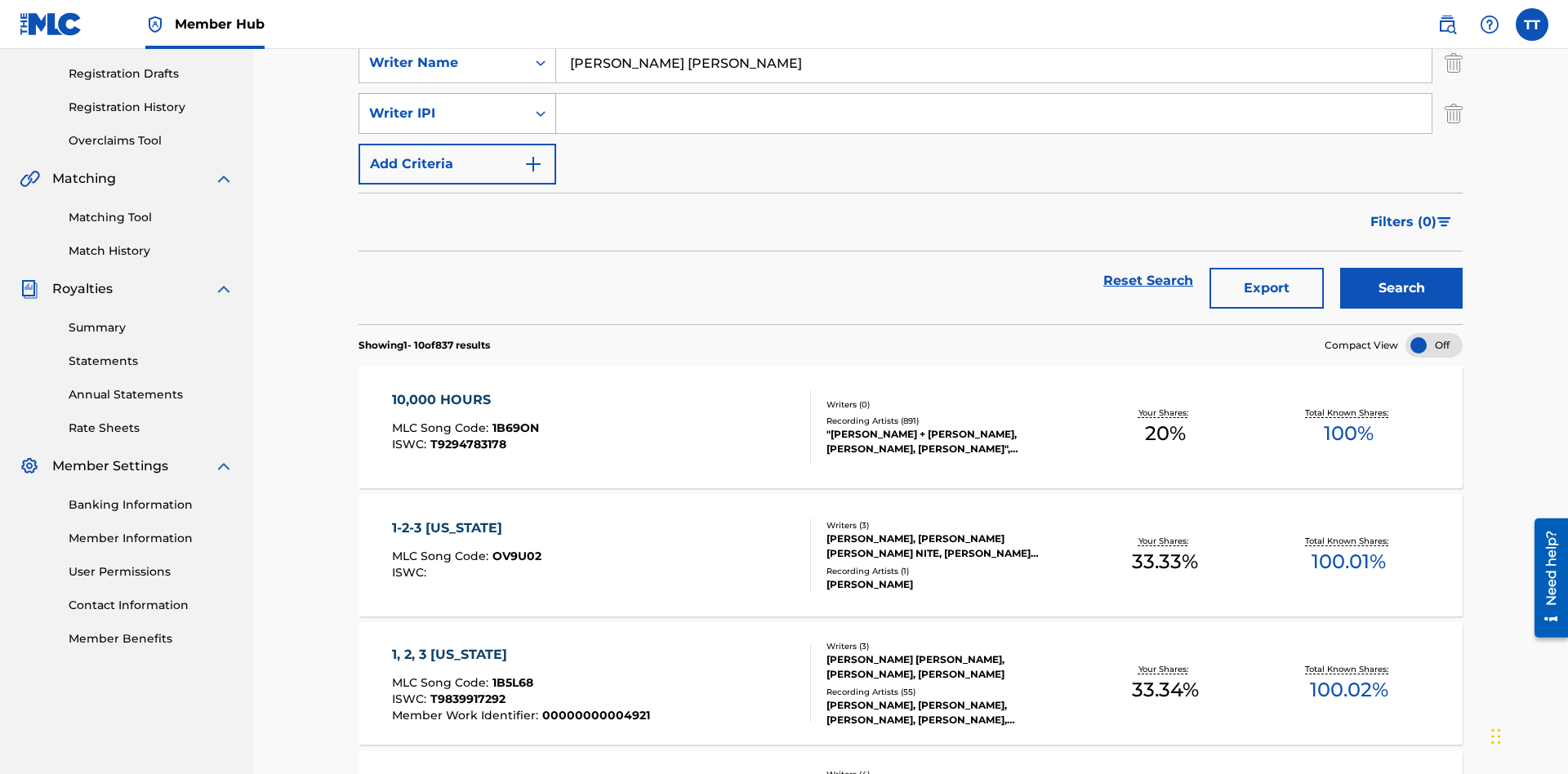
click at [443, 113] on div "Writer IPI" at bounding box center [442, 113] width 147 height 20
click at [457, 317] on div "Writer IPI" at bounding box center [457, 317] width 196 height 40
click at [993, 117] on input "Search Form" at bounding box center [993, 113] width 875 height 39
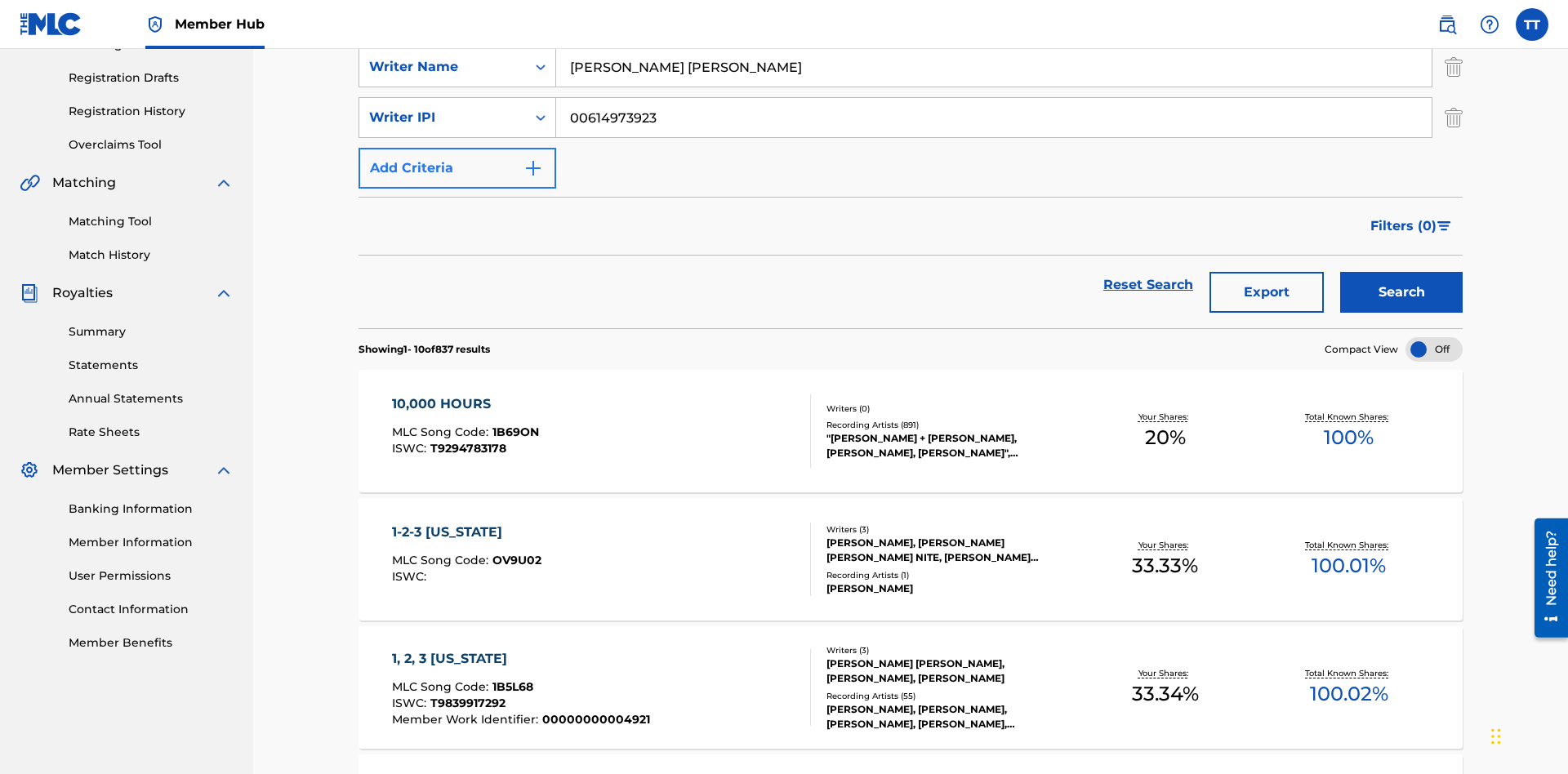
type input "00614973923"
click at [457, 148] on button "Add Criteria" at bounding box center [457, 168] width 197 height 40
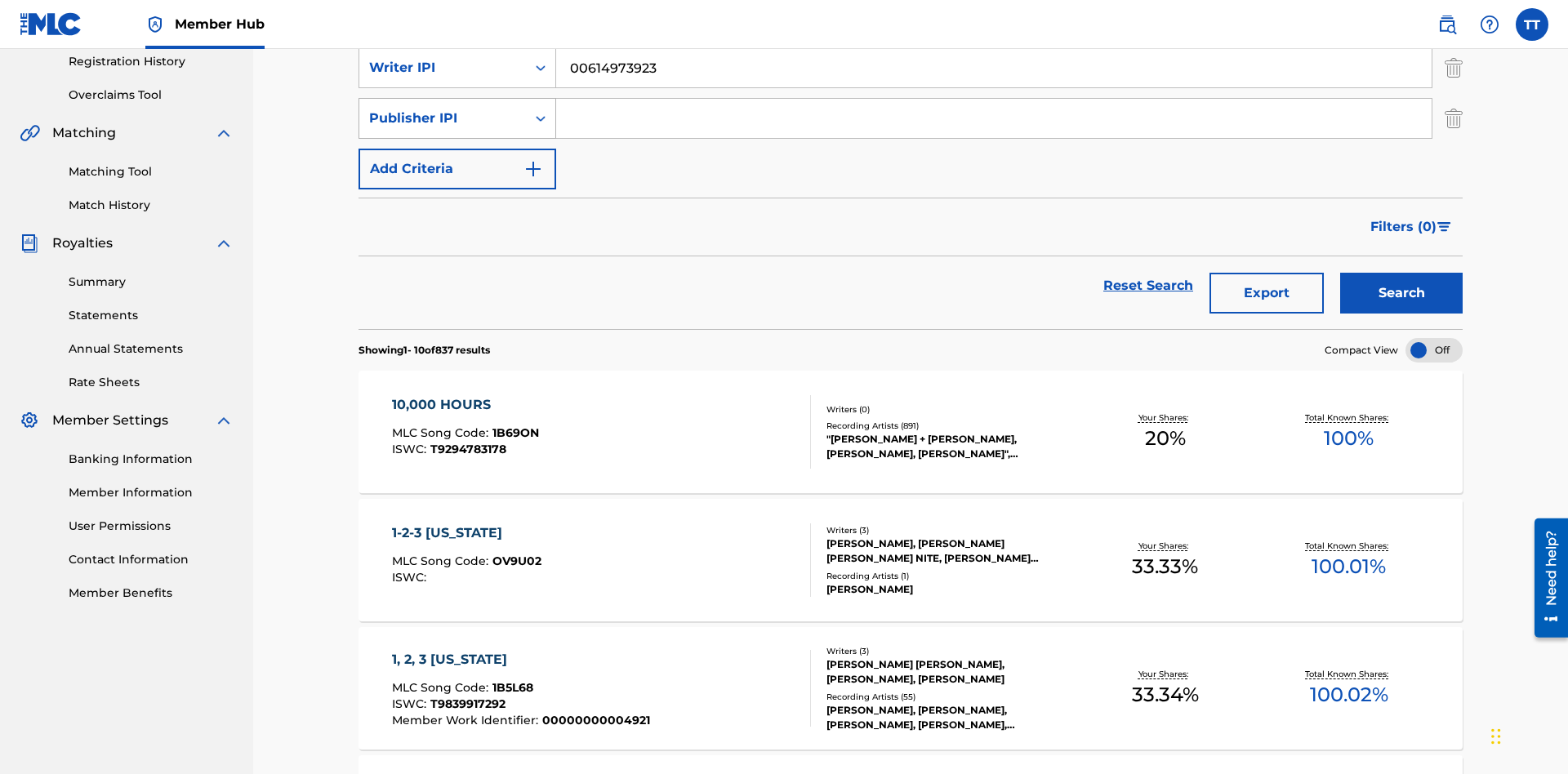
click at [443, 113] on div "Publisher IPI" at bounding box center [442, 118] width 147 height 20
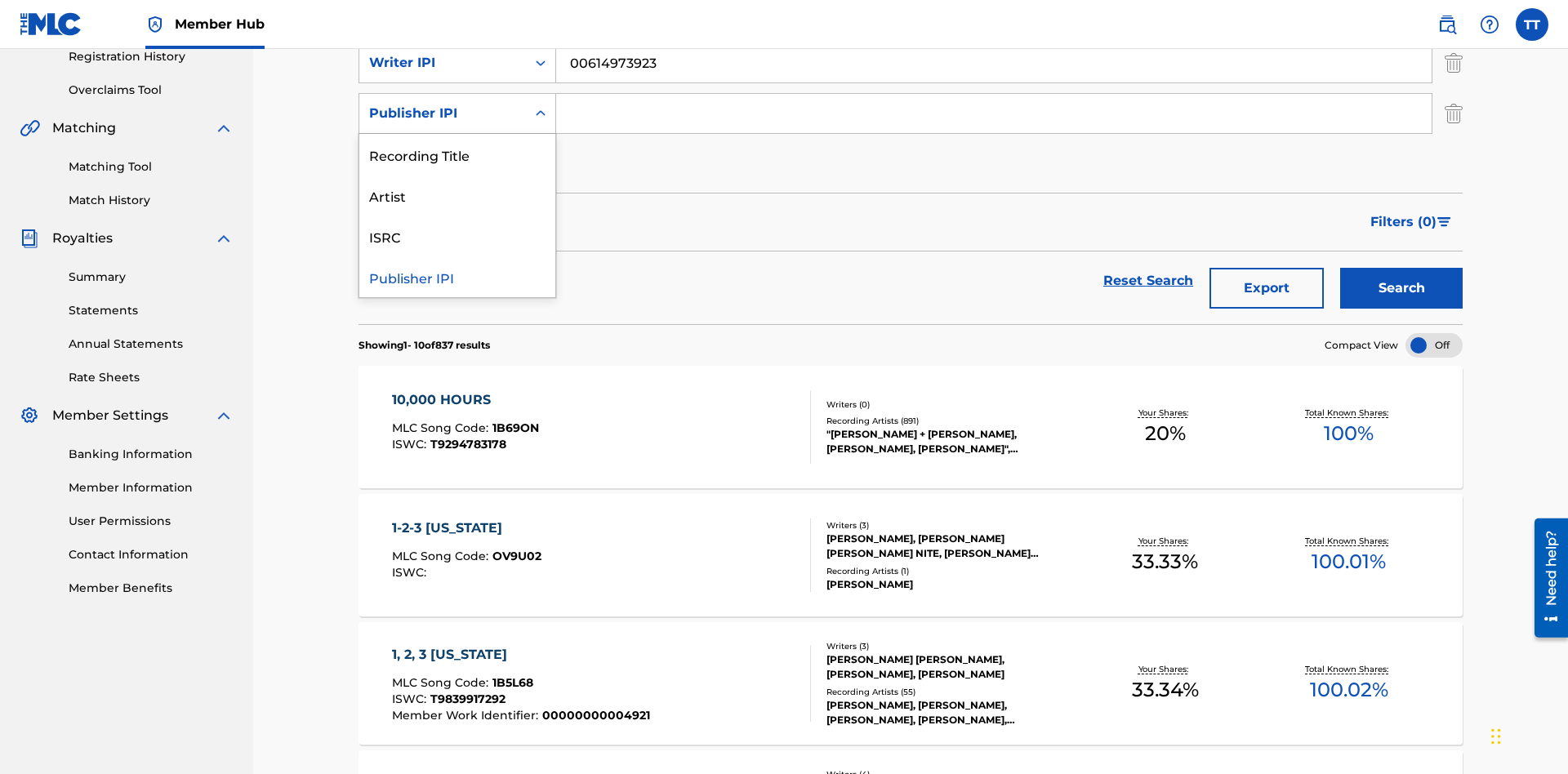
click at [457, 277] on div "Publisher IPI" at bounding box center [457, 276] width 196 height 40
click at [993, 117] on input "Search Form" at bounding box center [993, 113] width 875 height 39
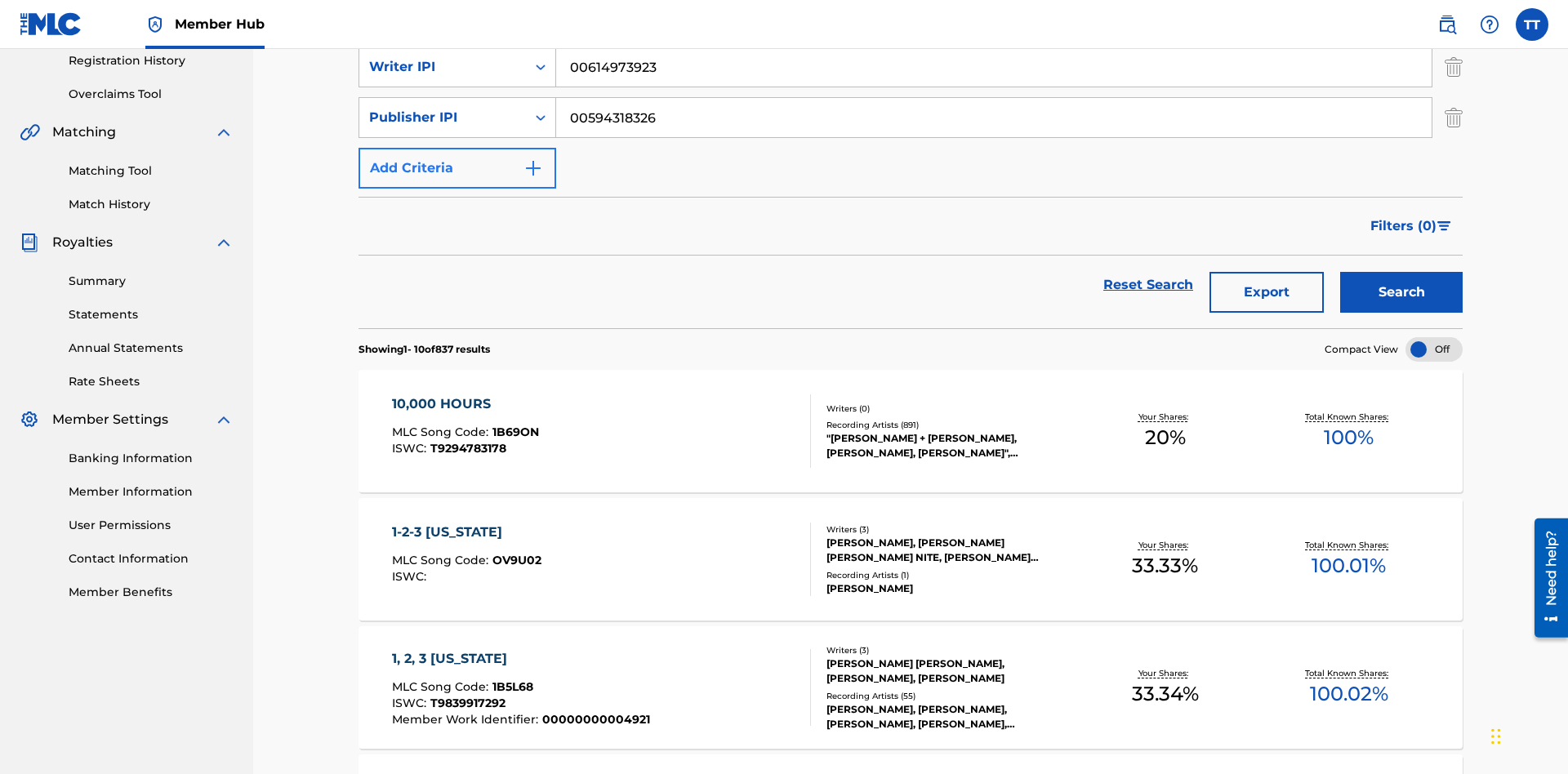
type input "00594318326"
click at [457, 148] on button "Add Criteria" at bounding box center [457, 168] width 197 height 40
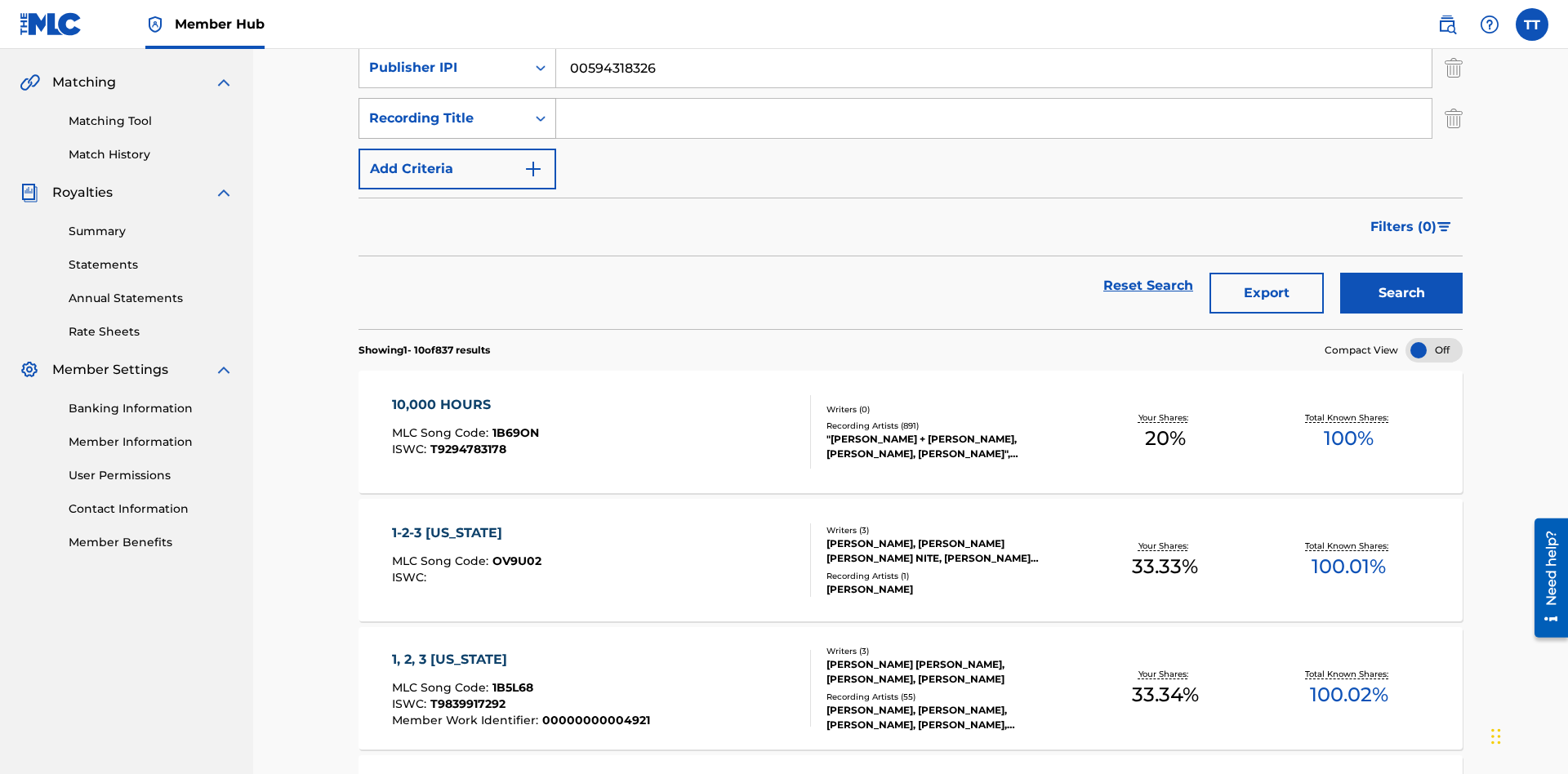
click at [443, 113] on div "Recording Title" at bounding box center [442, 118] width 147 height 20
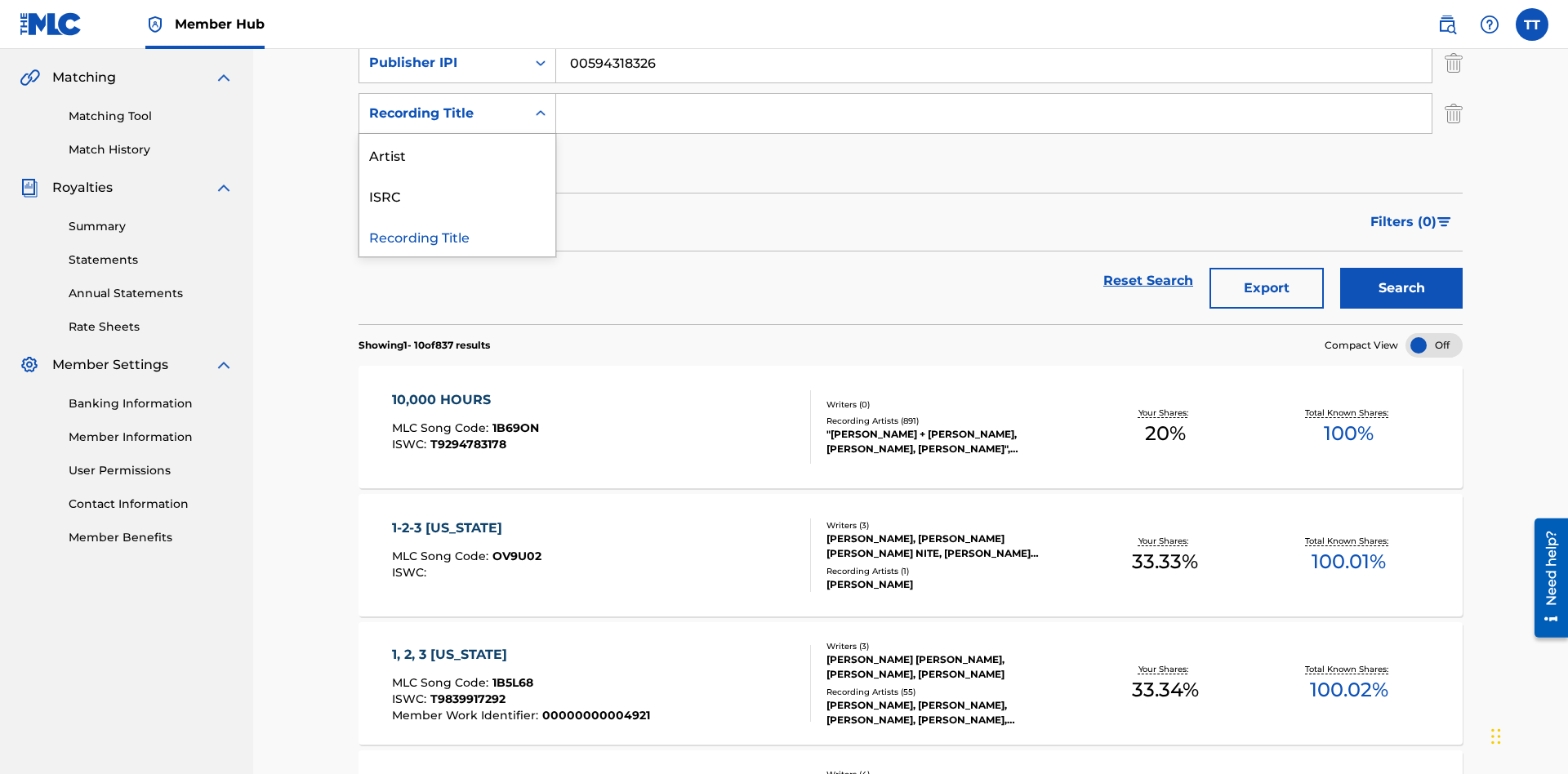
click at [457, 155] on div "Artist" at bounding box center [457, 154] width 196 height 40
click at [993, 117] on input "Search Form" at bounding box center [993, 113] width 875 height 39
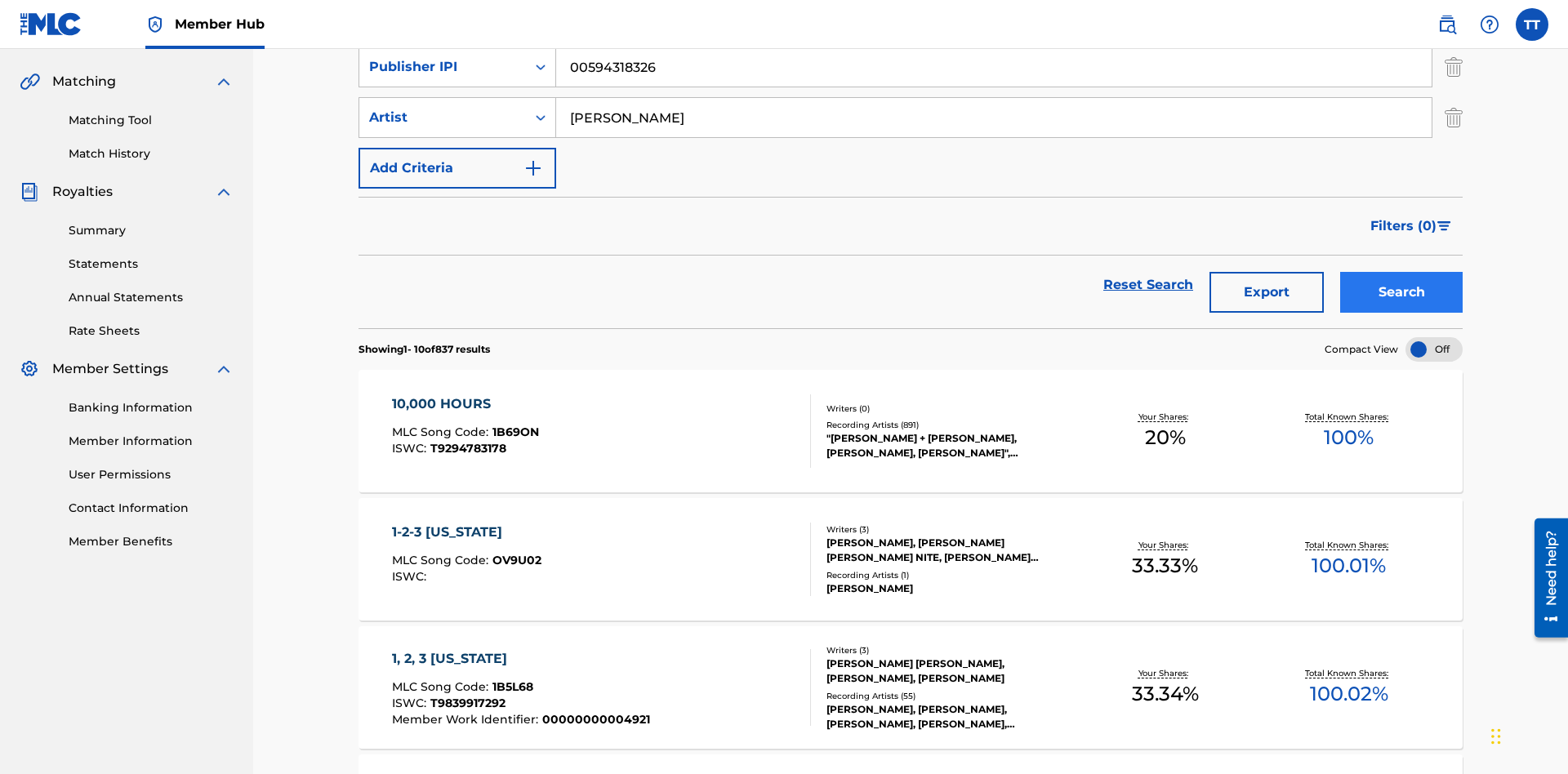
type input "BRETT YOUNG"
click at [1401, 272] on button "Search" at bounding box center [1401, 292] width 122 height 40
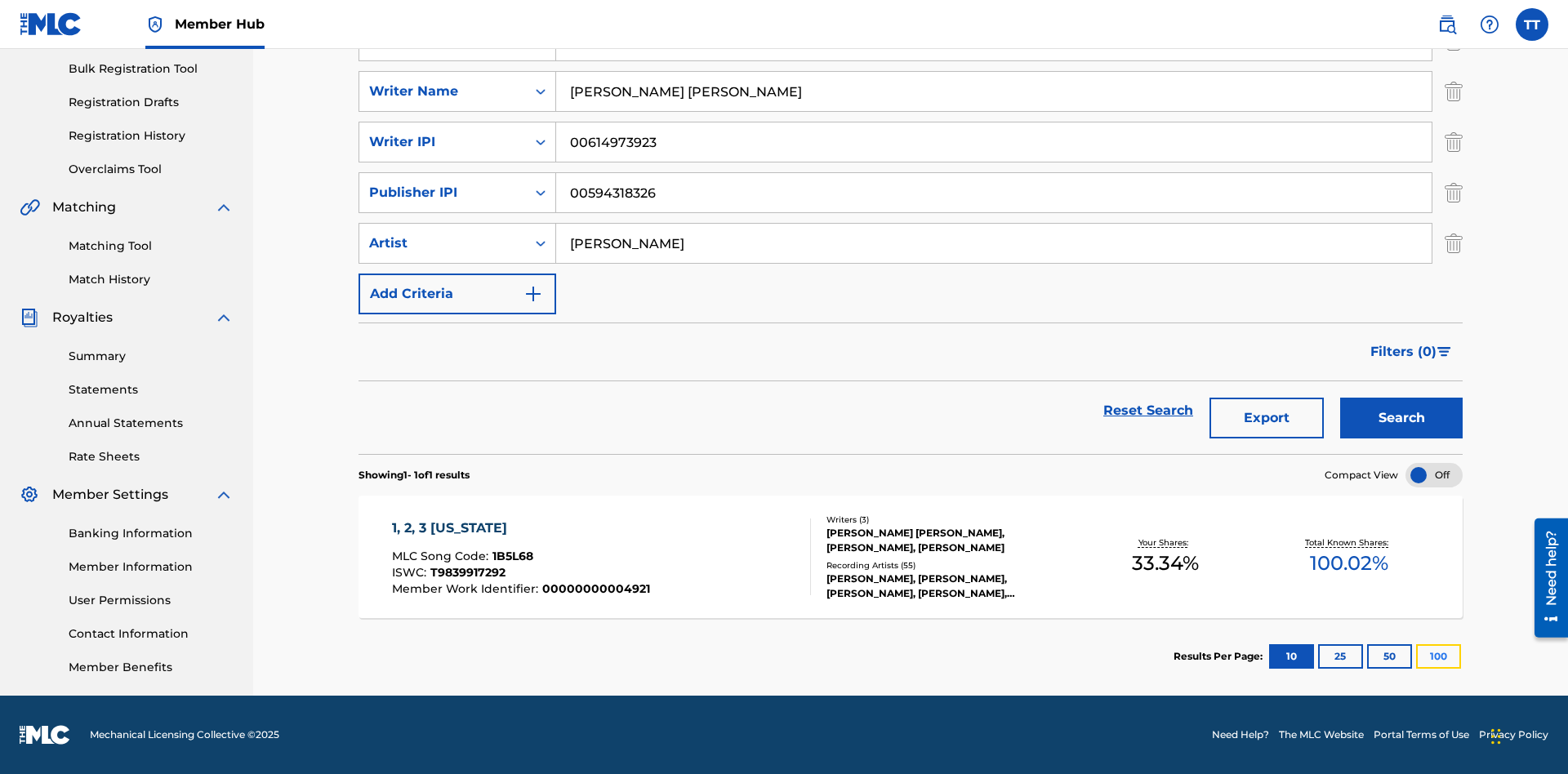
click at [1416, 657] on button "100" at bounding box center [1439, 657] width 45 height 25
click at [511, 556] on span "1B5L68" at bounding box center [512, 556] width 40 height 15
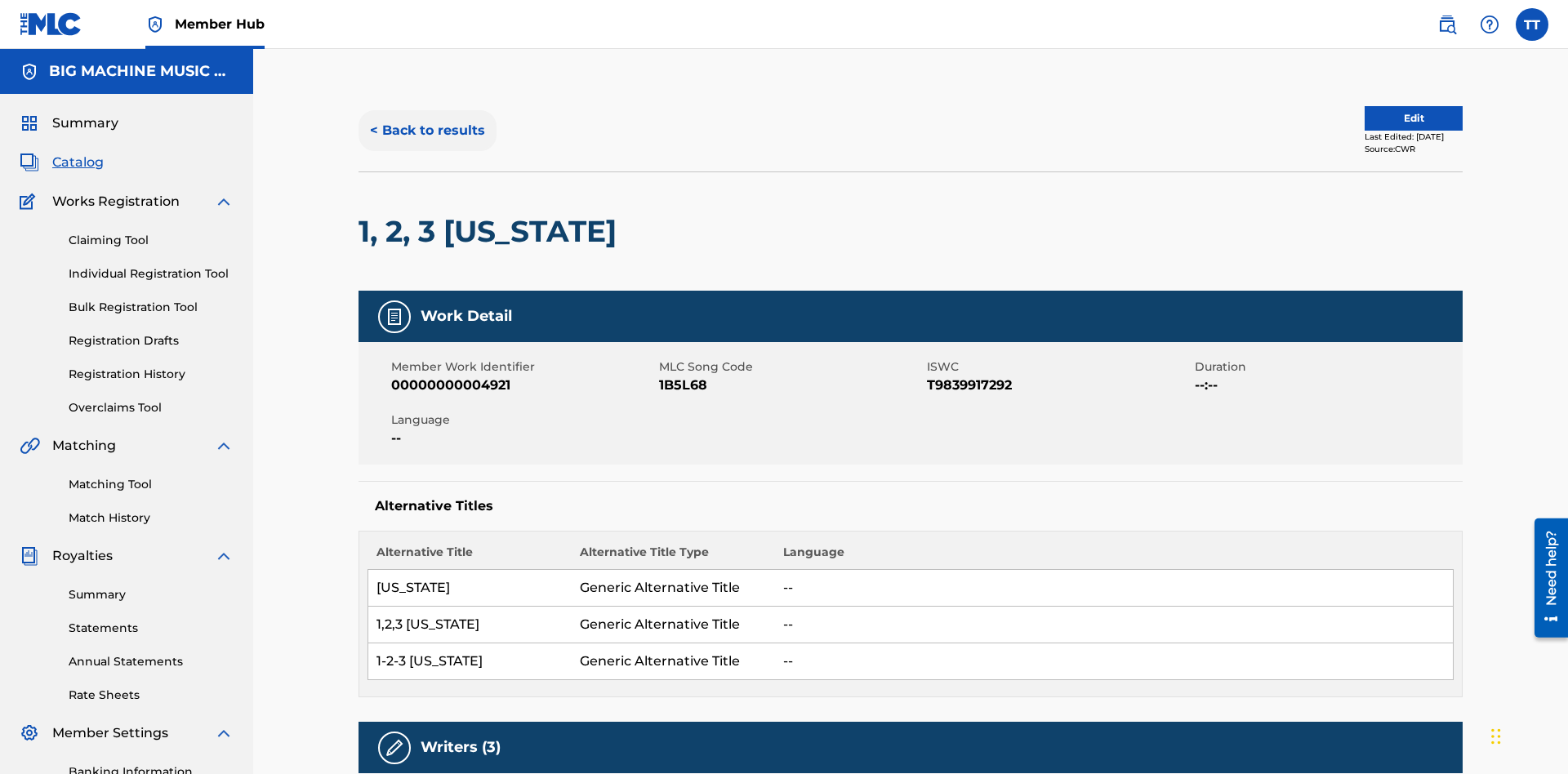
click at [426, 118] on button "< Back to results" at bounding box center [428, 130] width 138 height 40
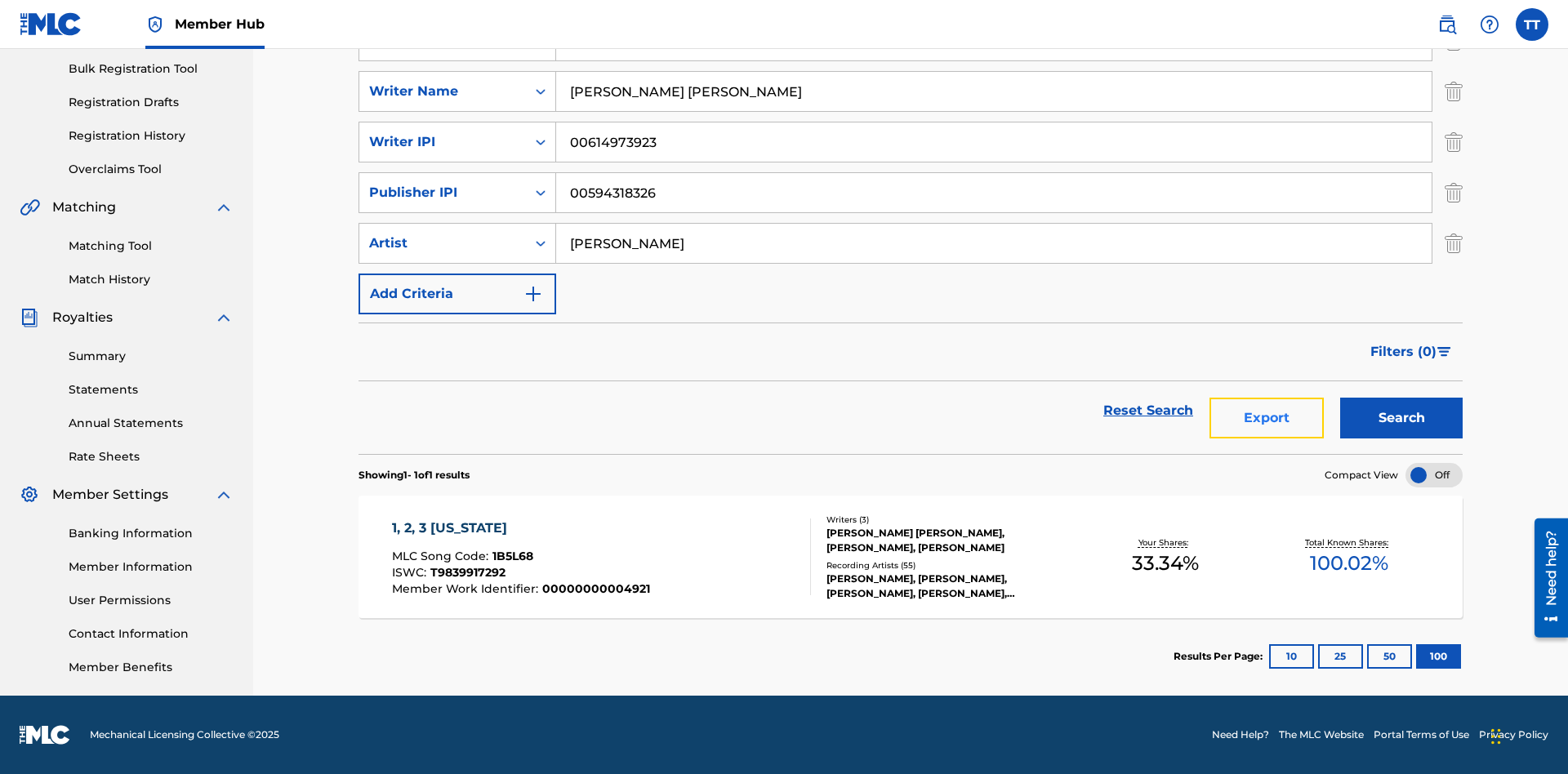
click at [1266, 418] on button "Export" at bounding box center [1266, 417] width 114 height 40
